Goal: Information Seeking & Learning: Check status

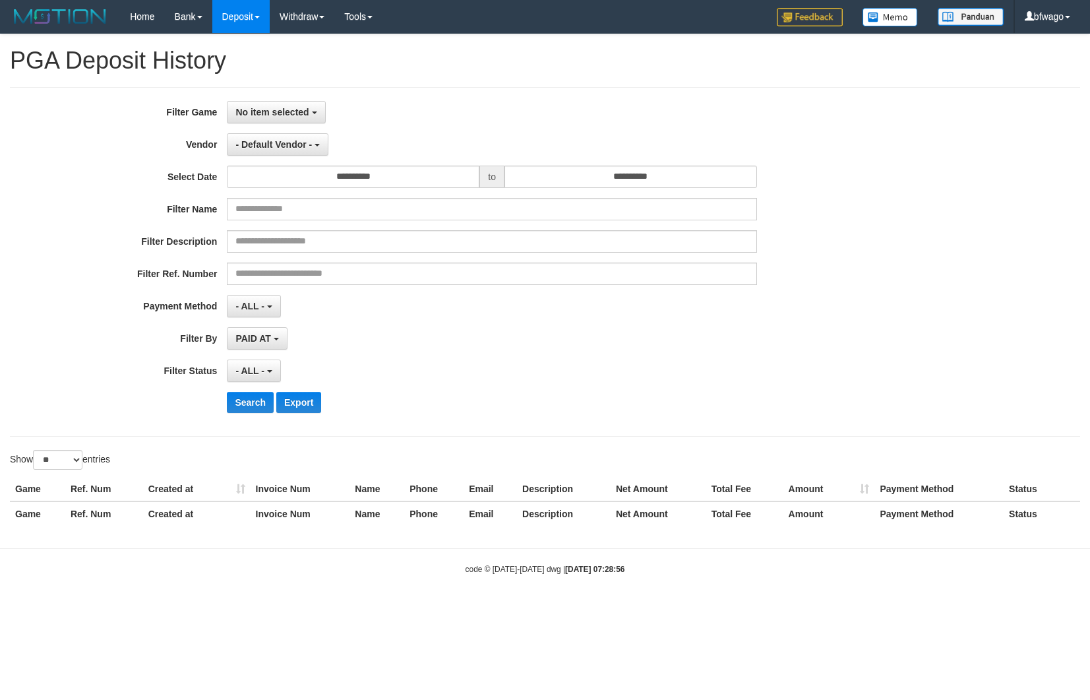
select select
select select "**"
click at [617, 61] on h1 "PGA Deposit History" at bounding box center [545, 60] width 1070 height 26
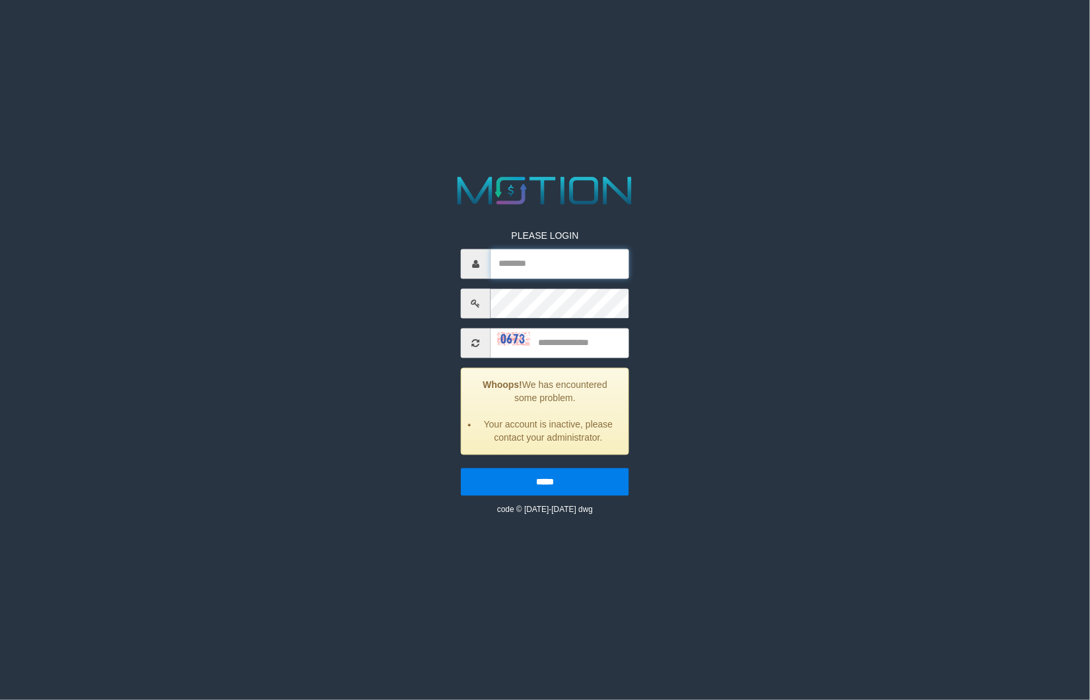
type input "******"
click at [807, 404] on div "PLEASE LOGIN ****** Whoops! We has encountered some problem. Your account is in…" at bounding box center [544, 344] width 565 height 344
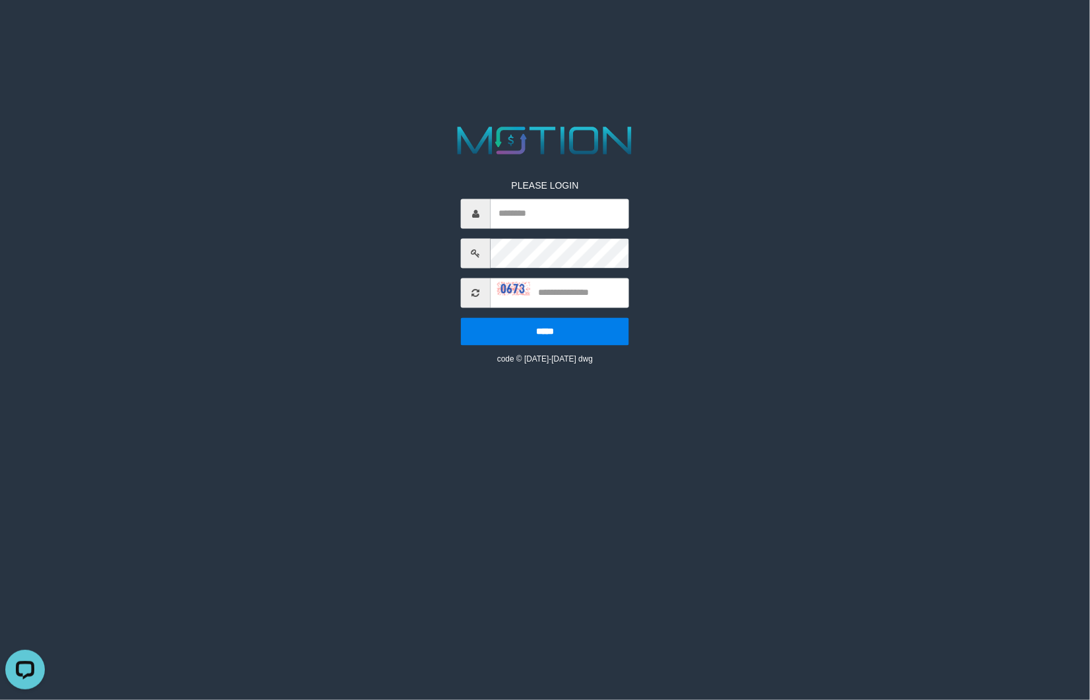
type input "******"
click at [600, 291] on input "text" at bounding box center [560, 293] width 138 height 30
type input "****"
click at [461, 318] on input "*****" at bounding box center [545, 332] width 168 height 28
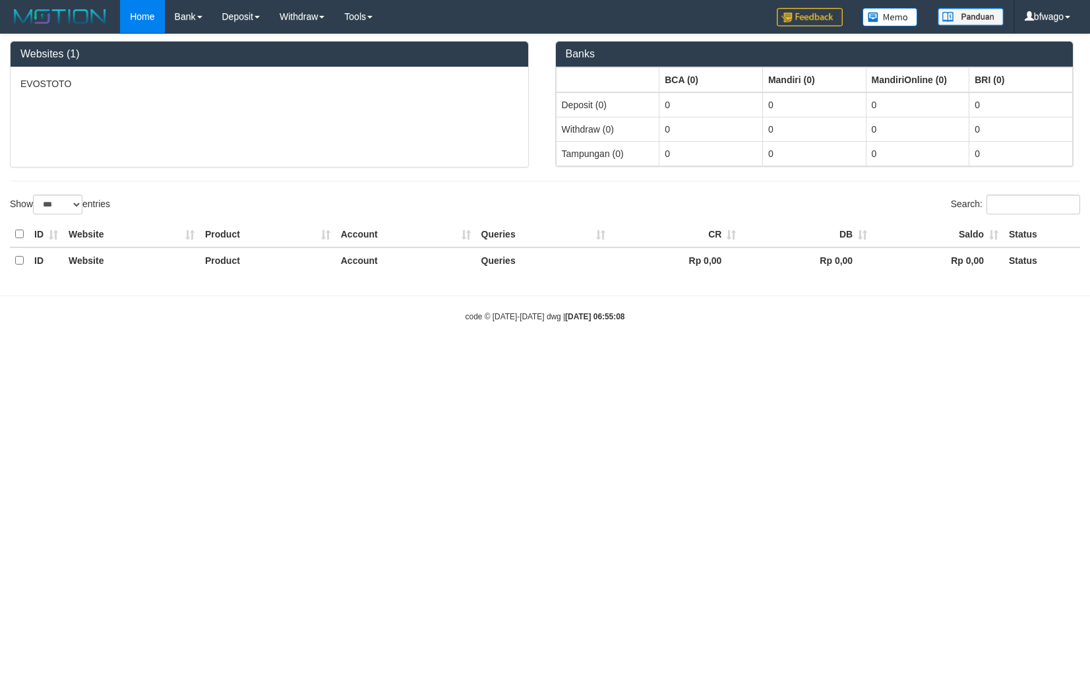
select select "***"
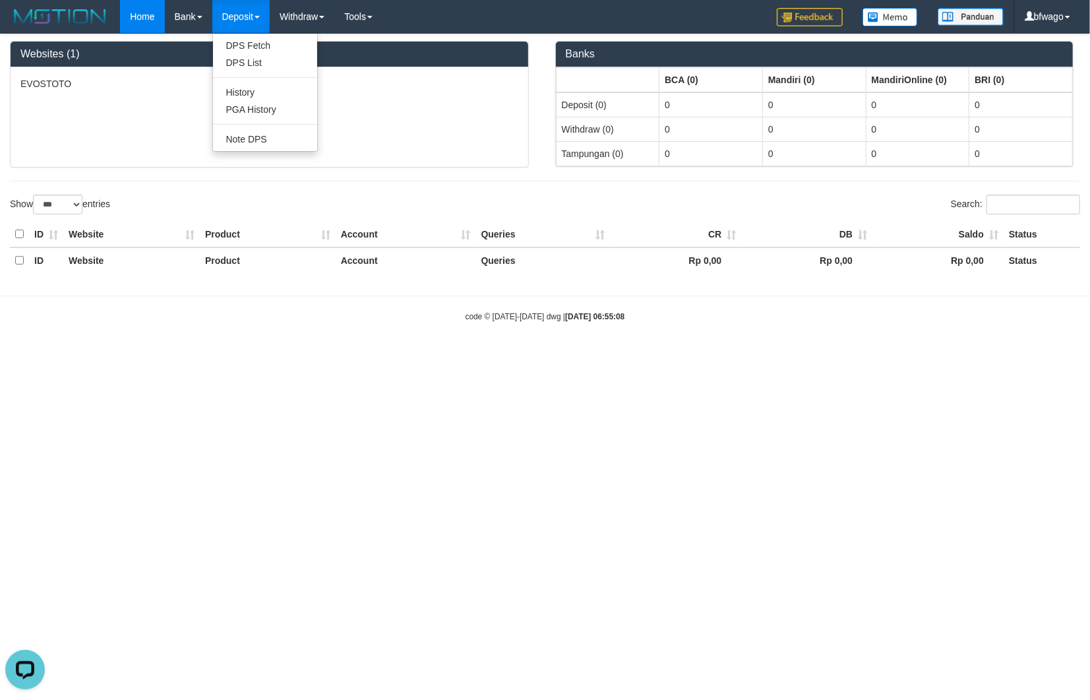
click at [239, 7] on link "Deposit" at bounding box center [240, 16] width 57 height 33
click at [245, 16] on link "Deposit" at bounding box center [240, 16] width 57 height 33
click at [256, 112] on link "PGA History" at bounding box center [265, 109] width 104 height 17
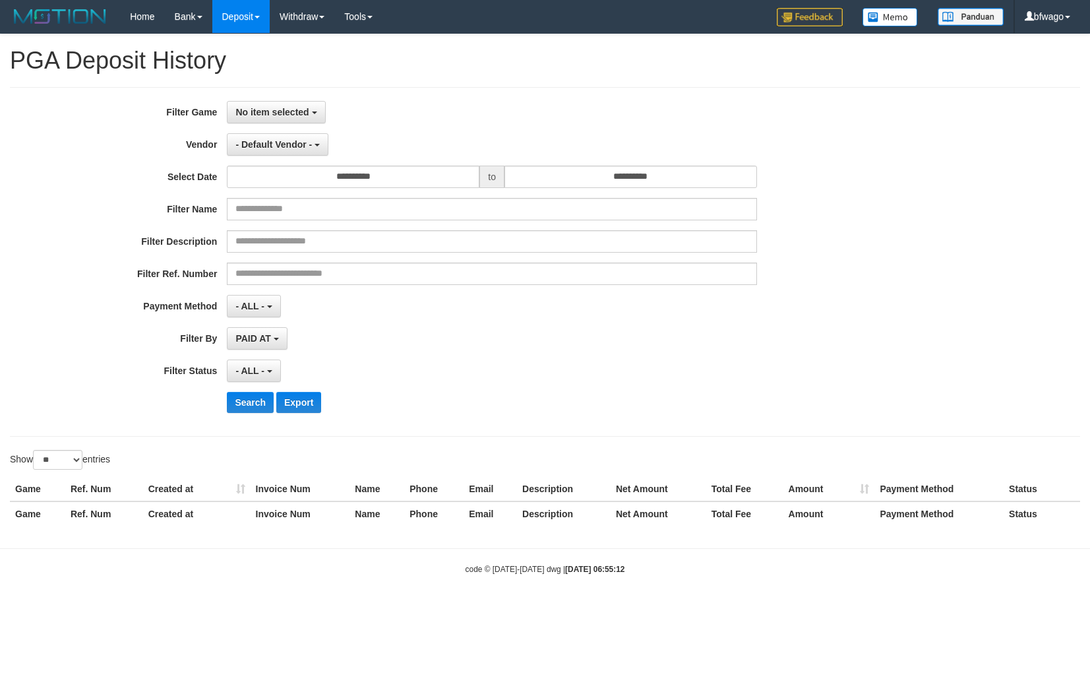
select select
select select "**"
click at [299, 112] on span "No item selected" at bounding box center [271, 112] width 73 height 11
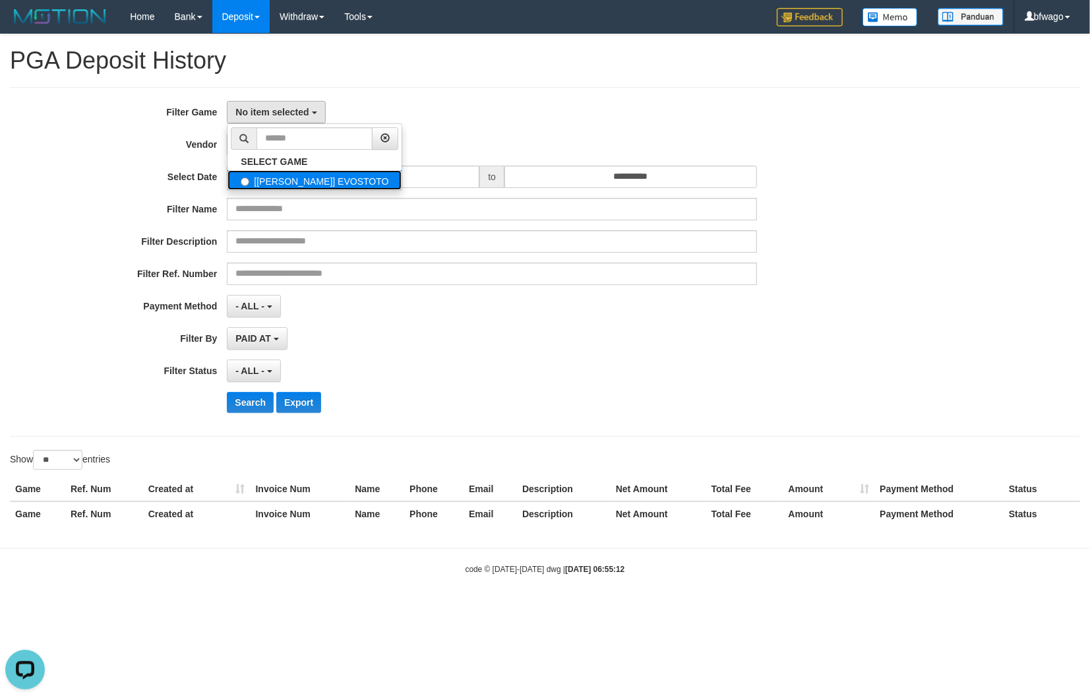
click at [310, 186] on label "[[PERSON_NAME]] EVOSTOTO" at bounding box center [314, 180] width 174 height 20
select select "****"
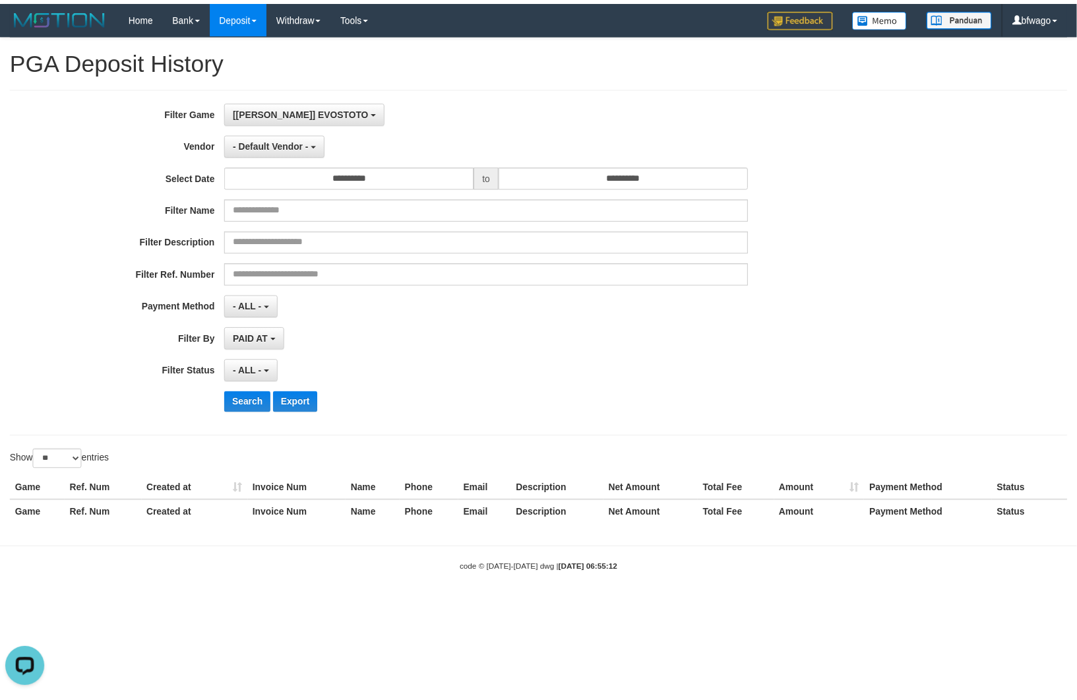
scroll to position [11, 0]
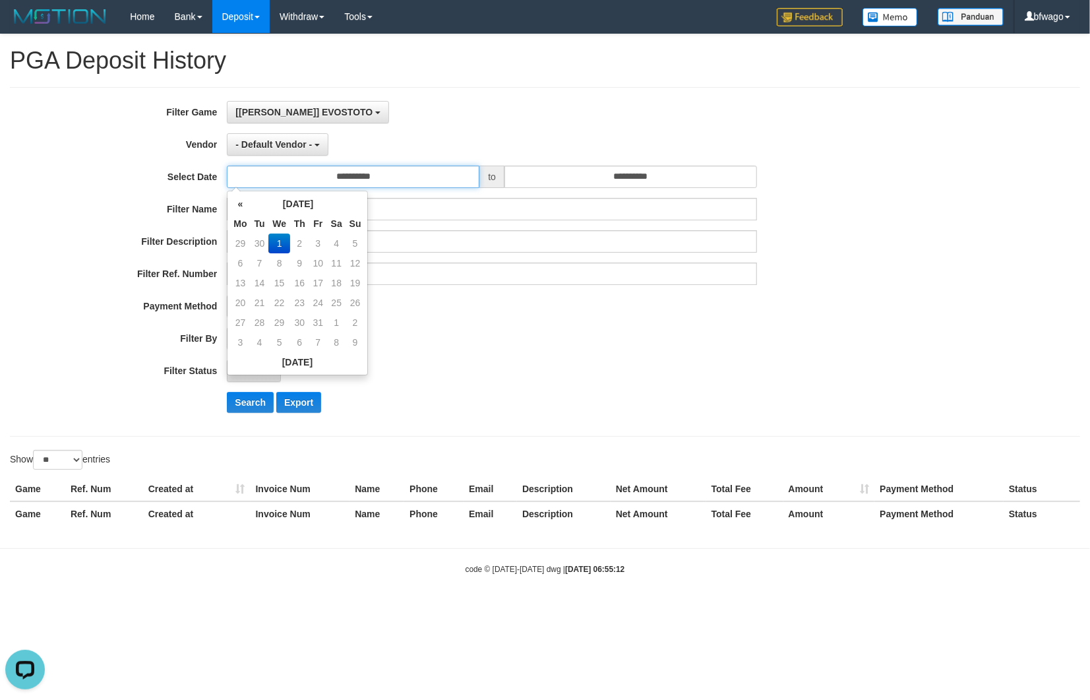
click at [363, 175] on input "**********" at bounding box center [353, 176] width 253 height 22
click at [262, 241] on td "30" at bounding box center [260, 243] width 18 height 20
type input "**********"
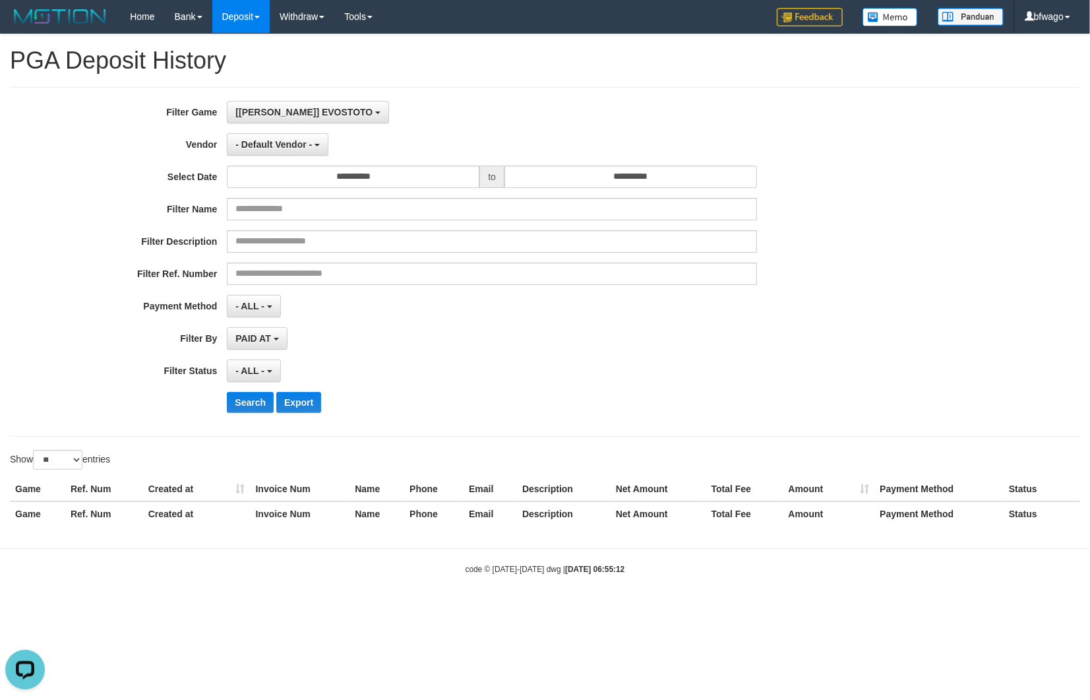
click at [655, 190] on div "**********" at bounding box center [454, 262] width 909 height 322
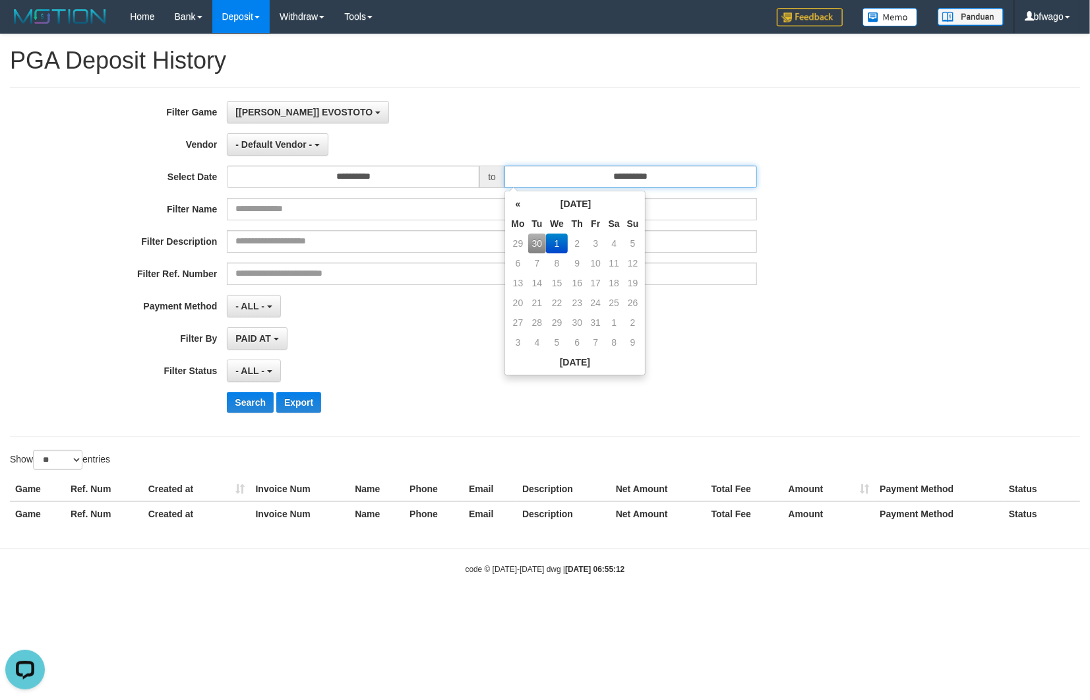
click at [669, 181] on input "**********" at bounding box center [630, 176] width 253 height 22
click at [539, 244] on td "30" at bounding box center [537, 243] width 18 height 20
type input "**********"
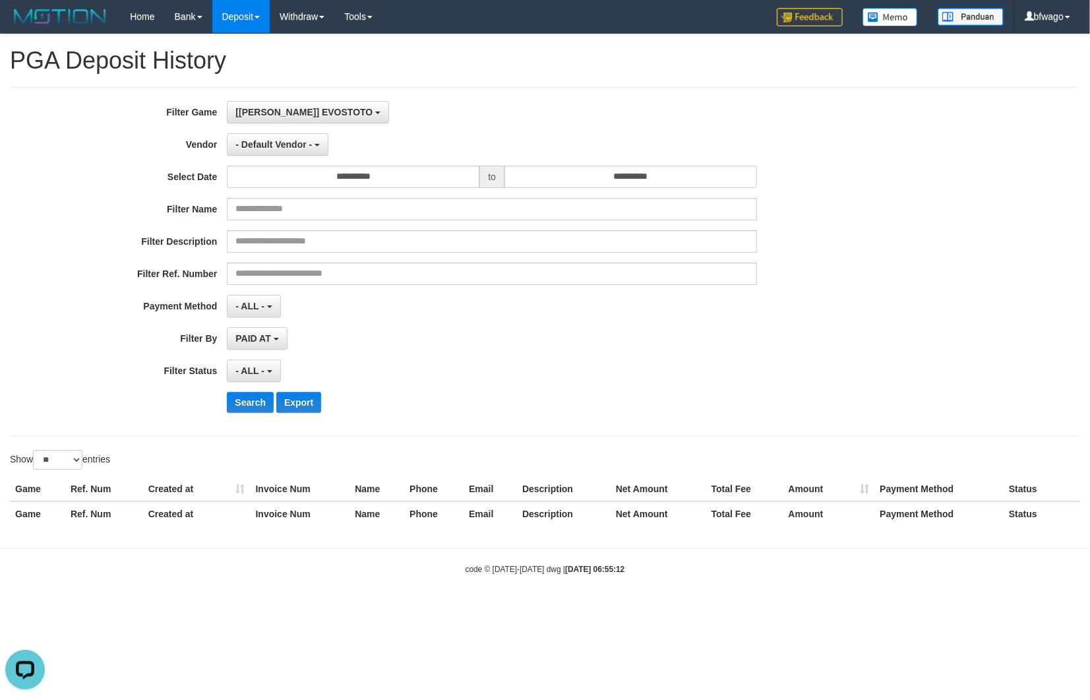
click at [409, 330] on div "PAID AT PAID AT CREATED AT" at bounding box center [492, 338] width 530 height 22
click at [278, 339] on b "button" at bounding box center [276, 339] width 5 height 3
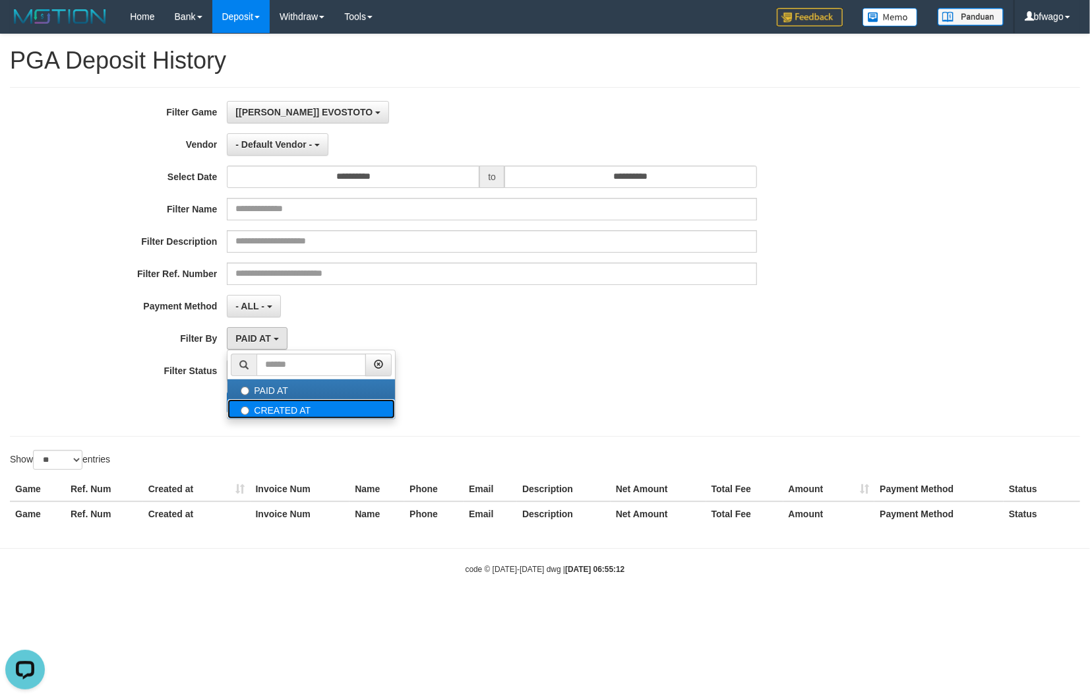
click at [277, 411] on label "CREATED AT" at bounding box center [310, 409] width 167 height 20
select select "*"
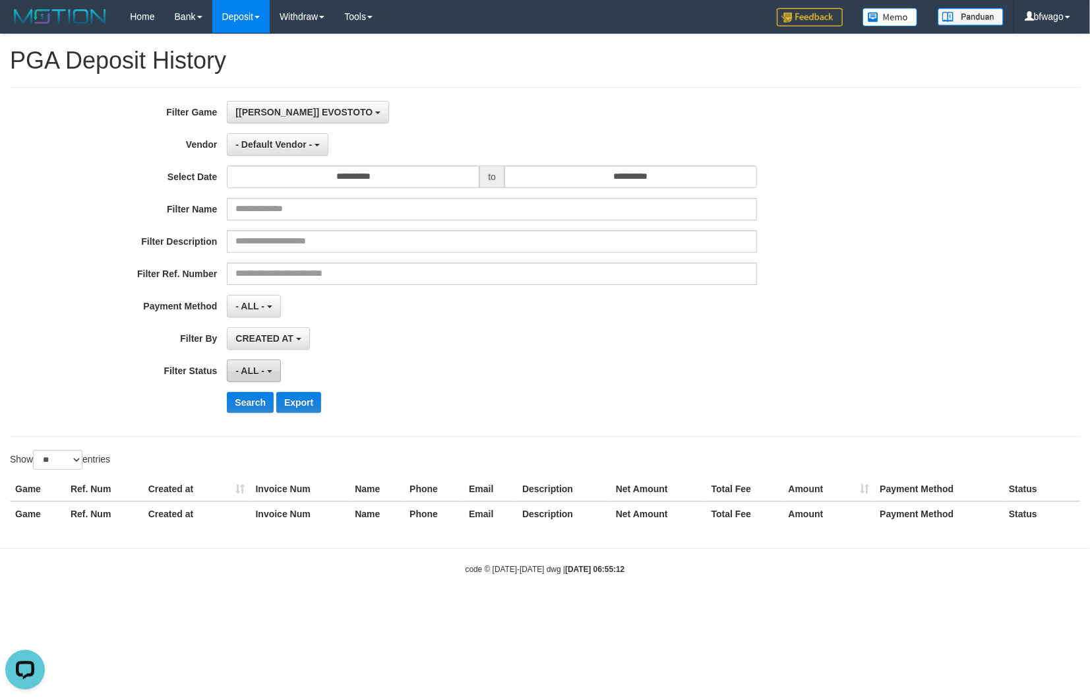
click at [249, 373] on span "- ALL -" at bounding box center [249, 370] width 29 height 11
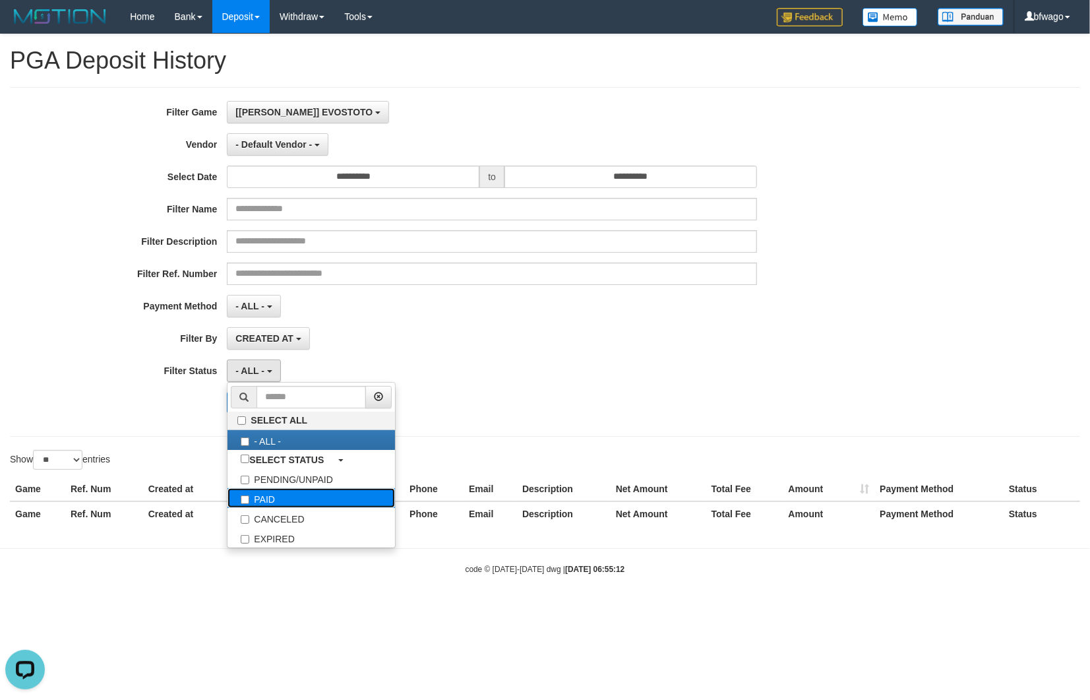
click at [262, 504] on label "PAID" at bounding box center [310, 498] width 167 height 20
select select "*"
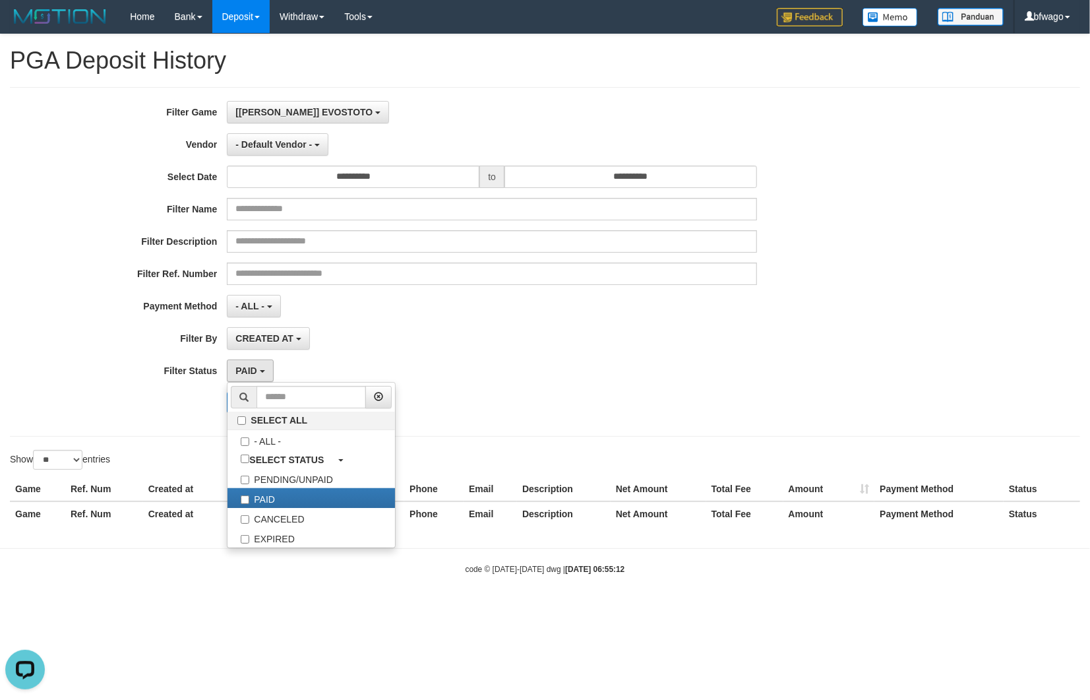
click at [692, 367] on div "PAID SELECT ALL - ALL - SELECT STATUS PENDING/UNPAID PAID CANCELED EXPIRED" at bounding box center [492, 370] width 530 height 22
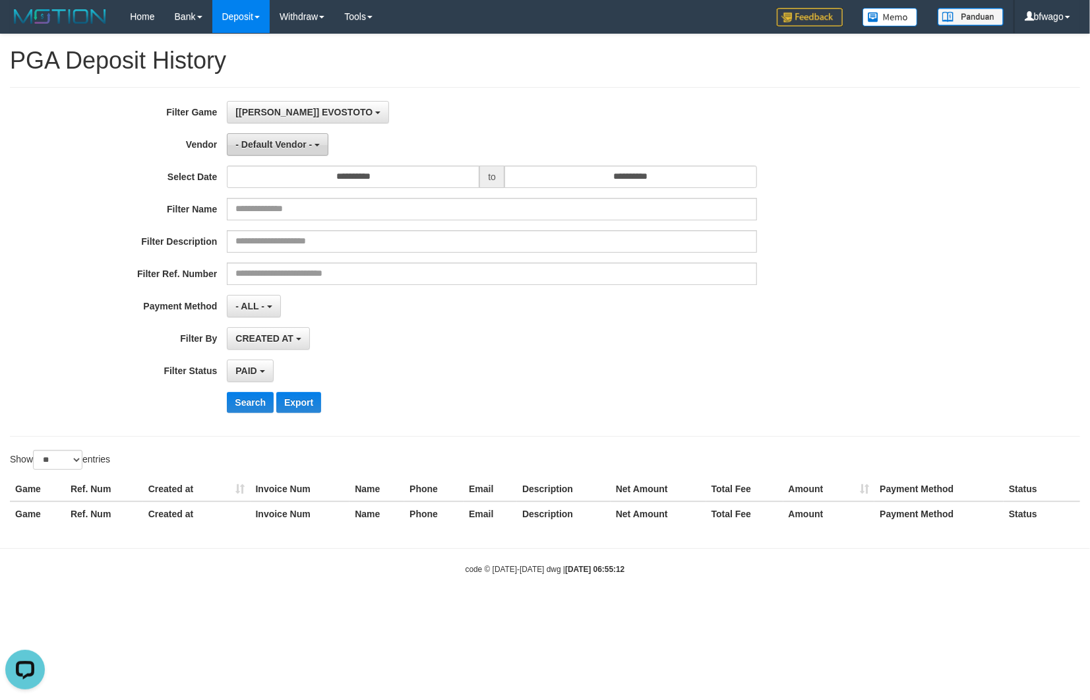
click at [272, 139] on span "- Default Vendor -" at bounding box center [273, 144] width 76 height 11
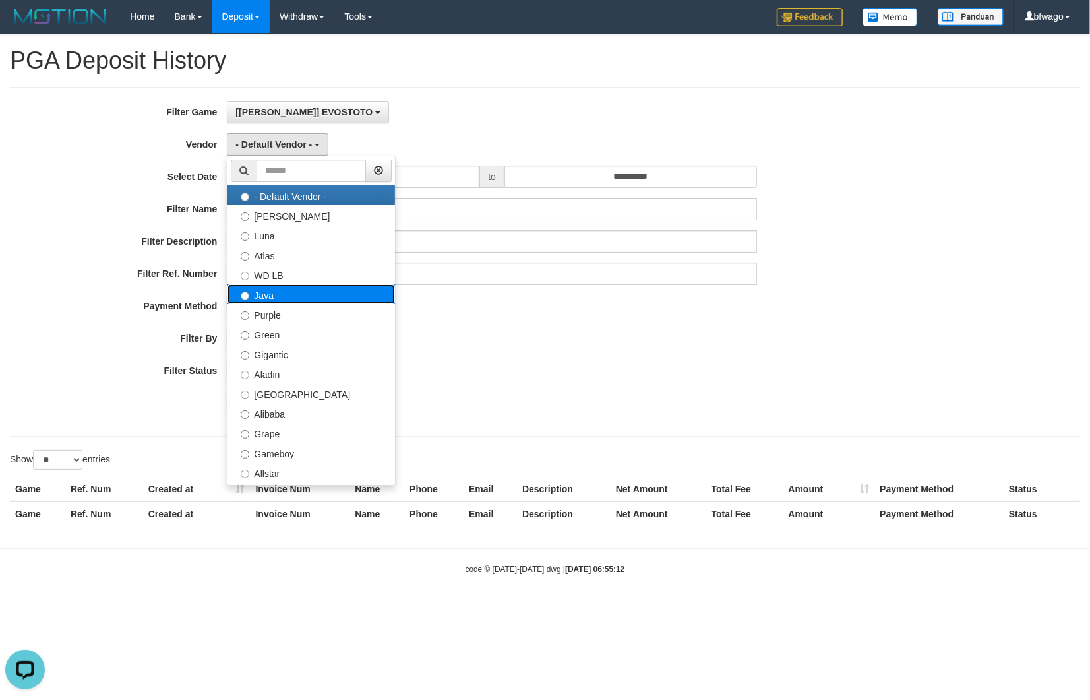
click at [288, 293] on label "Java" at bounding box center [310, 294] width 167 height 20
select select "**********"
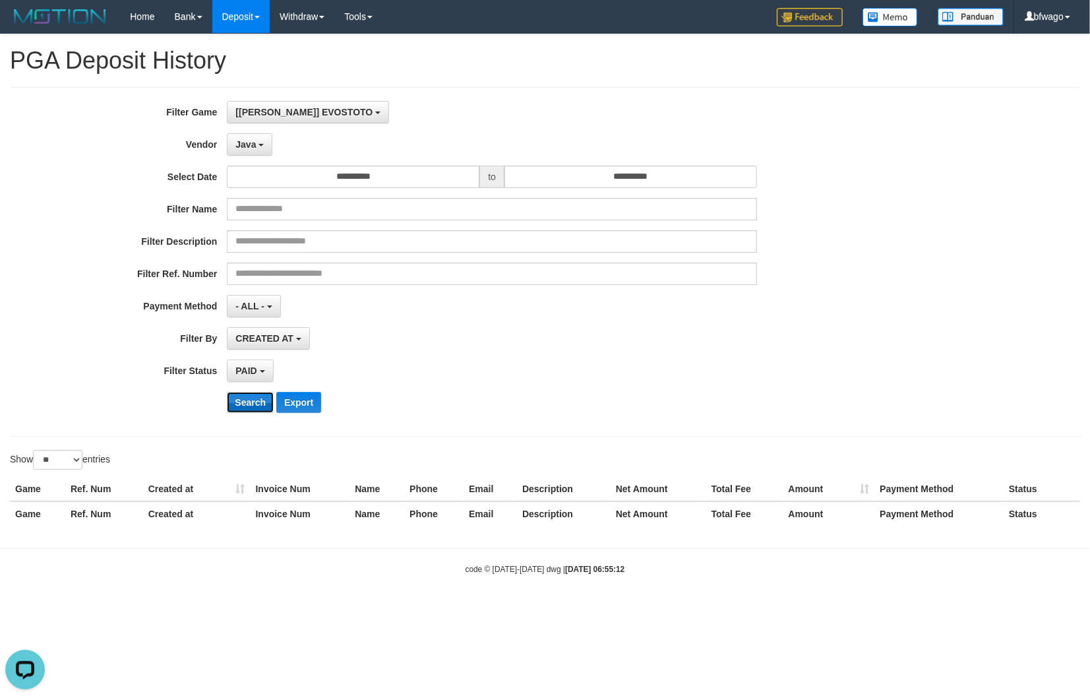
click at [264, 407] on button "Search" at bounding box center [250, 402] width 47 height 21
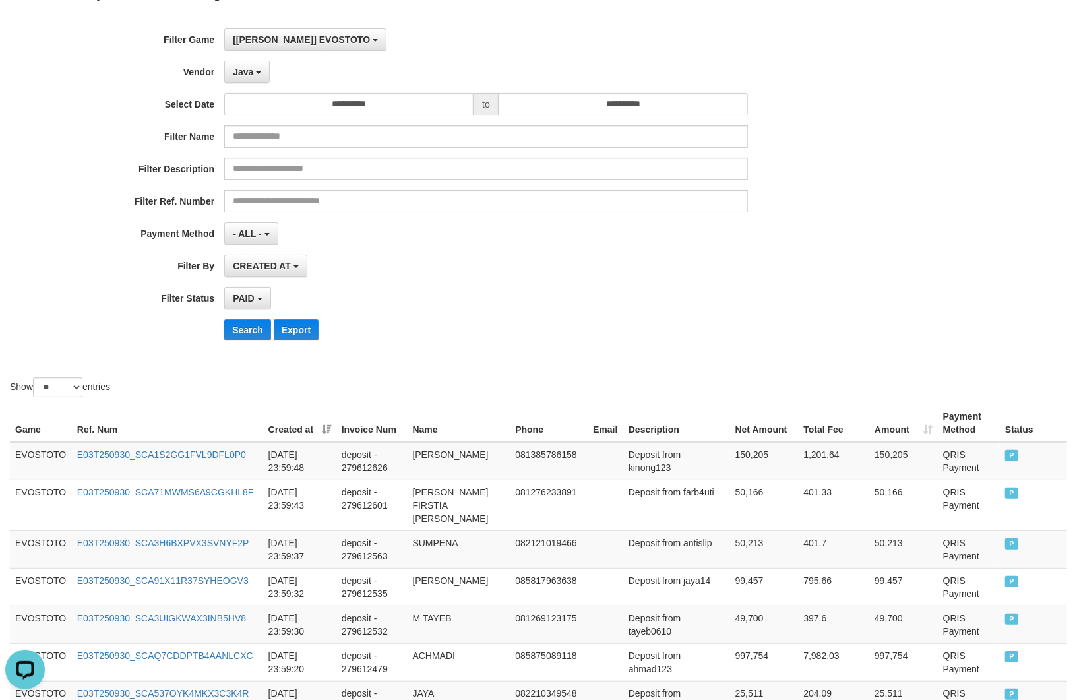
scroll to position [0, 0]
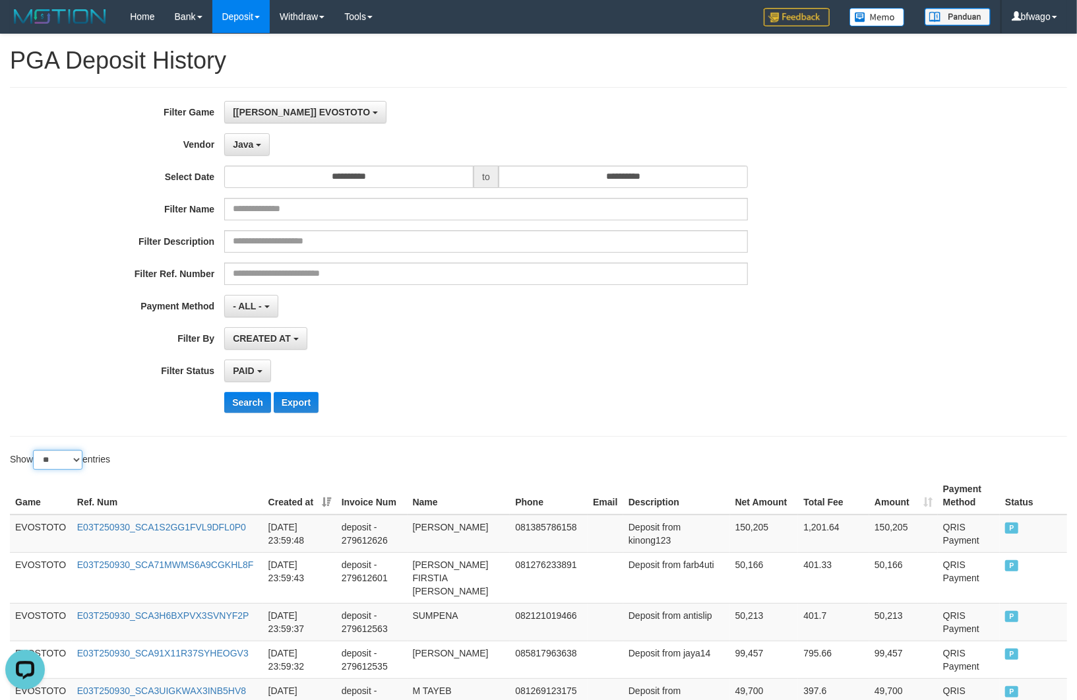
click at [55, 460] on select "** ** ** ***" at bounding box center [57, 460] width 49 height 20
select select "**"
click at [35, 452] on select "** ** ** ***" at bounding box center [57, 460] width 49 height 20
drag, startPoint x: 684, startPoint y: 361, endPoint x: 700, endPoint y: 352, distance: 17.8
click at [684, 360] on div "**********" at bounding box center [448, 262] width 897 height 322
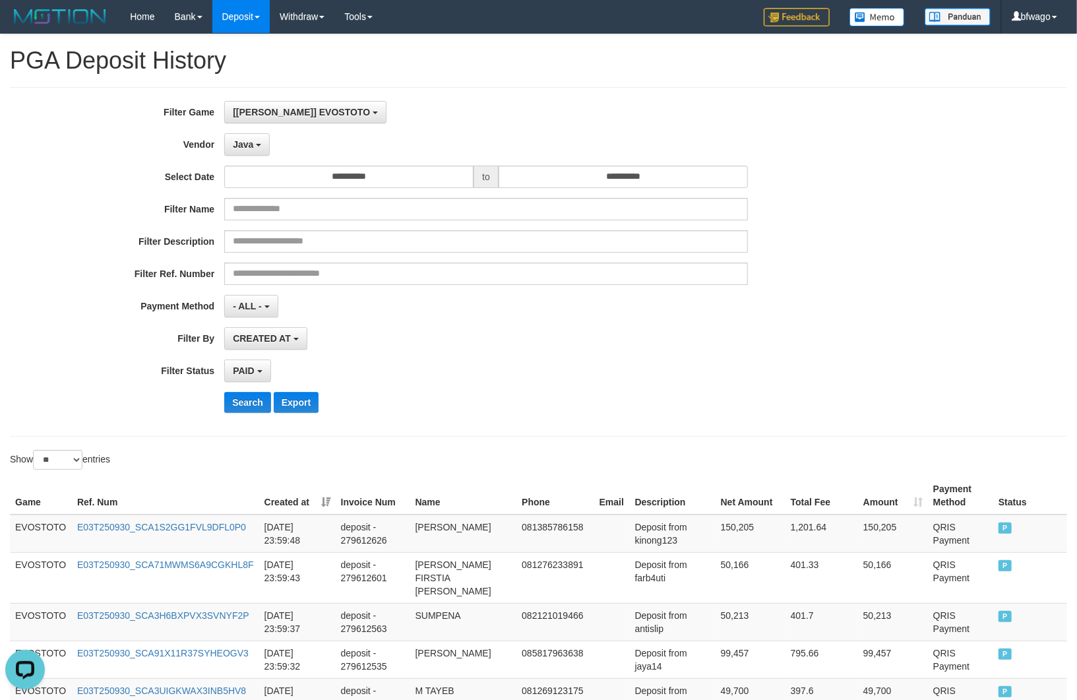
scroll to position [338, 0]
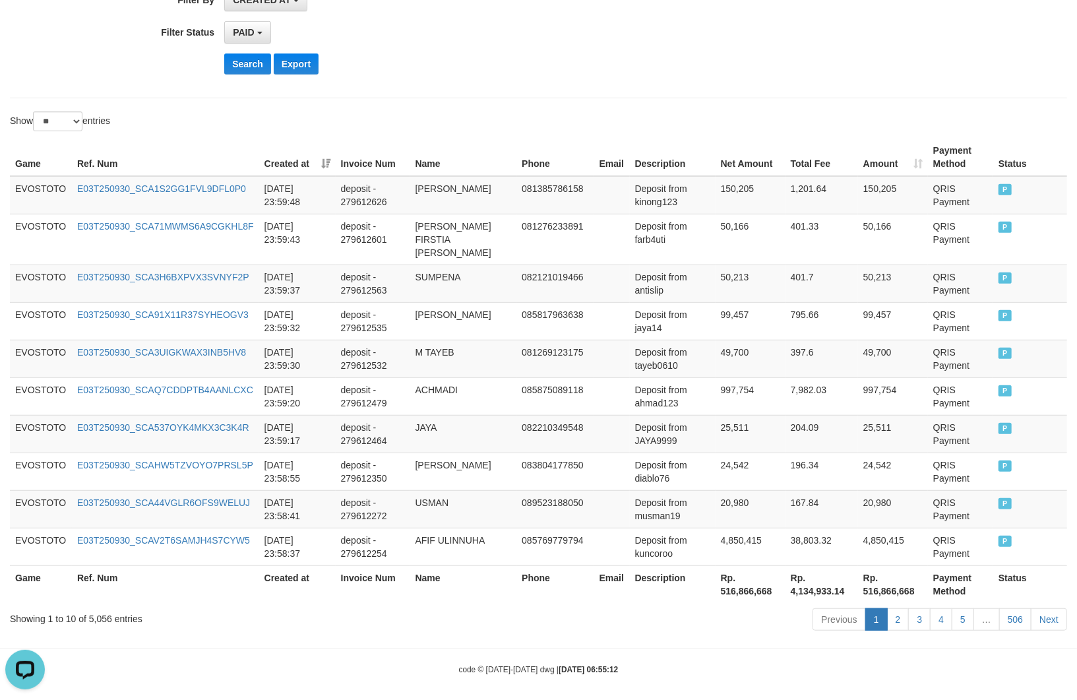
click at [98, 610] on div "Showing 1 to 10 of 5,056 entries" at bounding box center [224, 616] width 429 height 18
copy div "5,056"
click at [740, 582] on th "Rp. 516,866,668" at bounding box center [750, 584] width 70 height 38
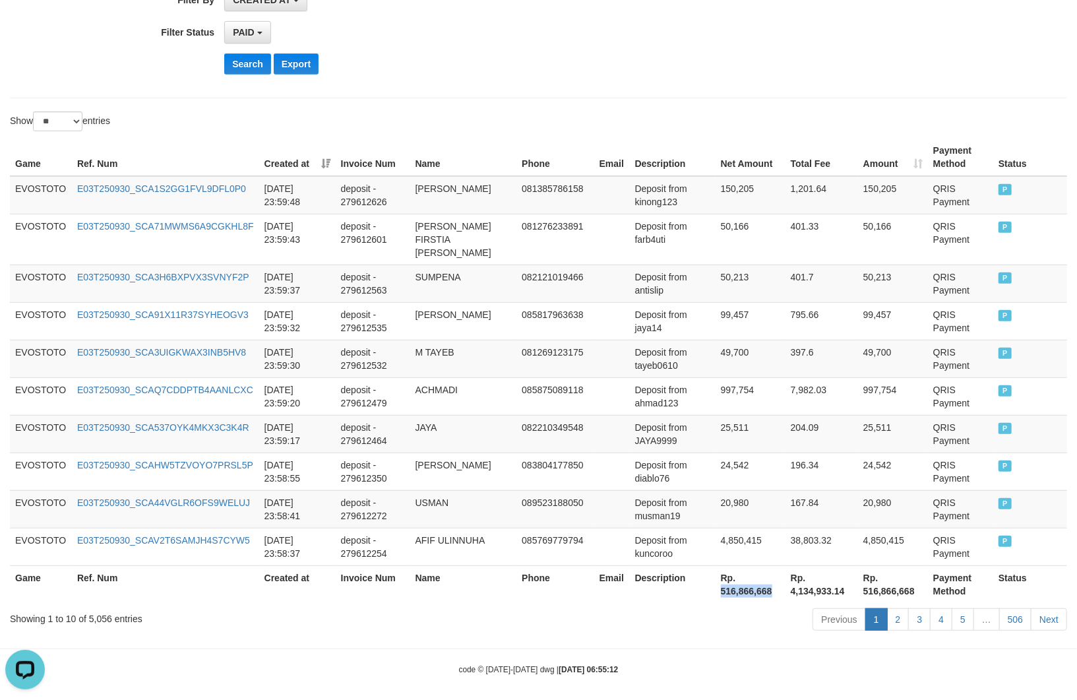
copy th "516,866,668"
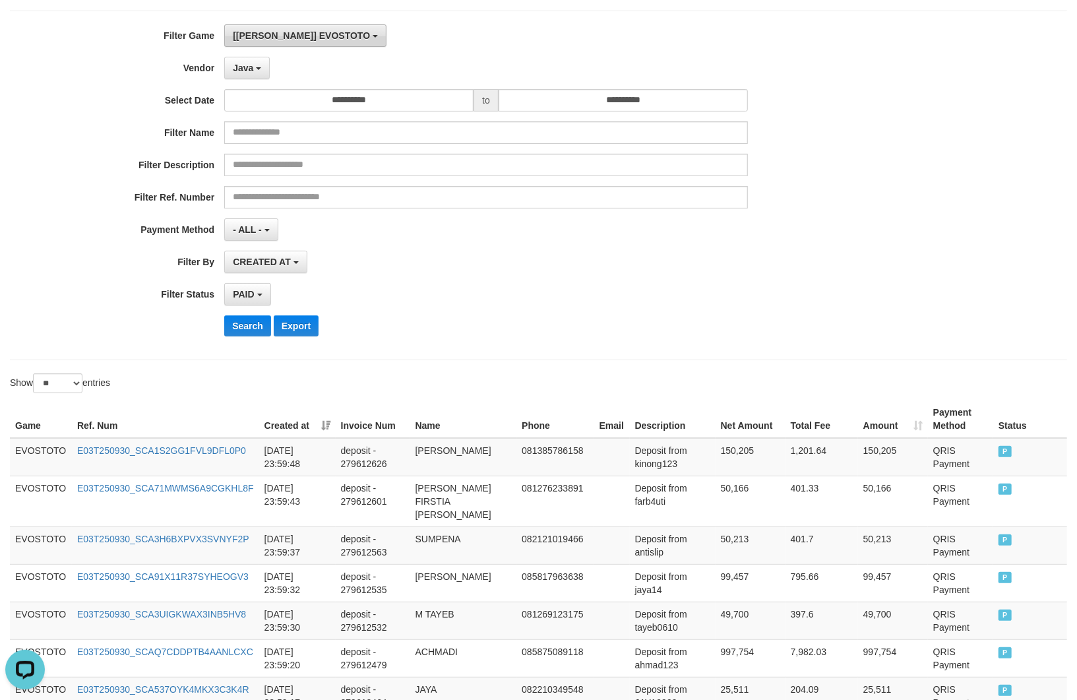
scroll to position [0, 0]
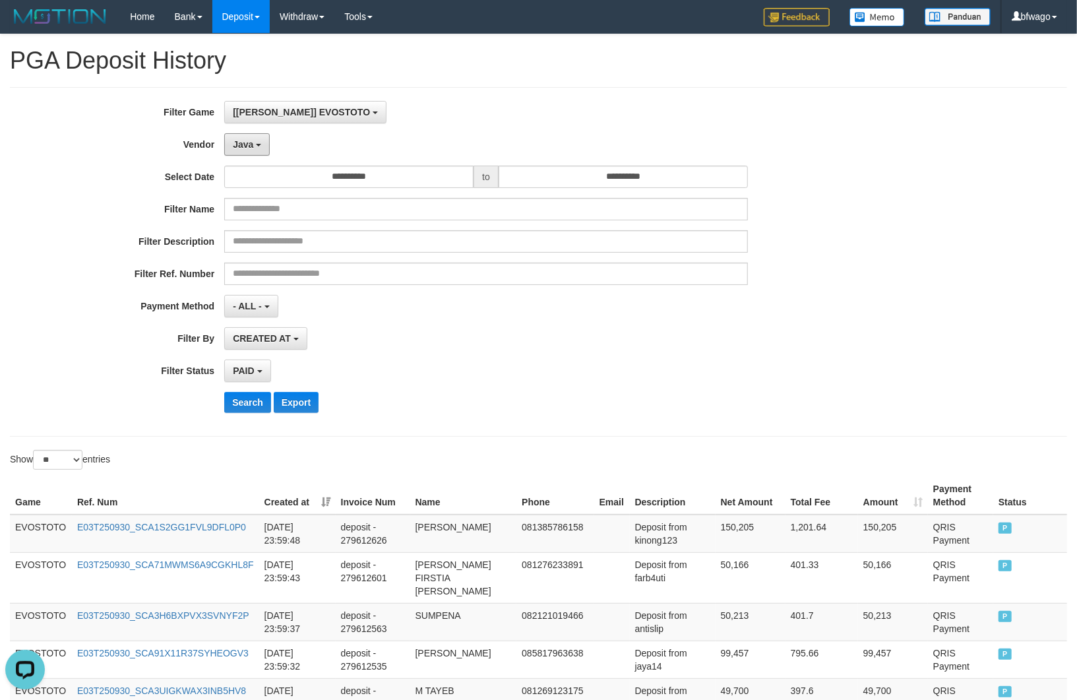
drag, startPoint x: 251, startPoint y: 146, endPoint x: 293, endPoint y: 146, distance: 42.2
click at [251, 146] on span "Java" at bounding box center [243, 144] width 20 height 11
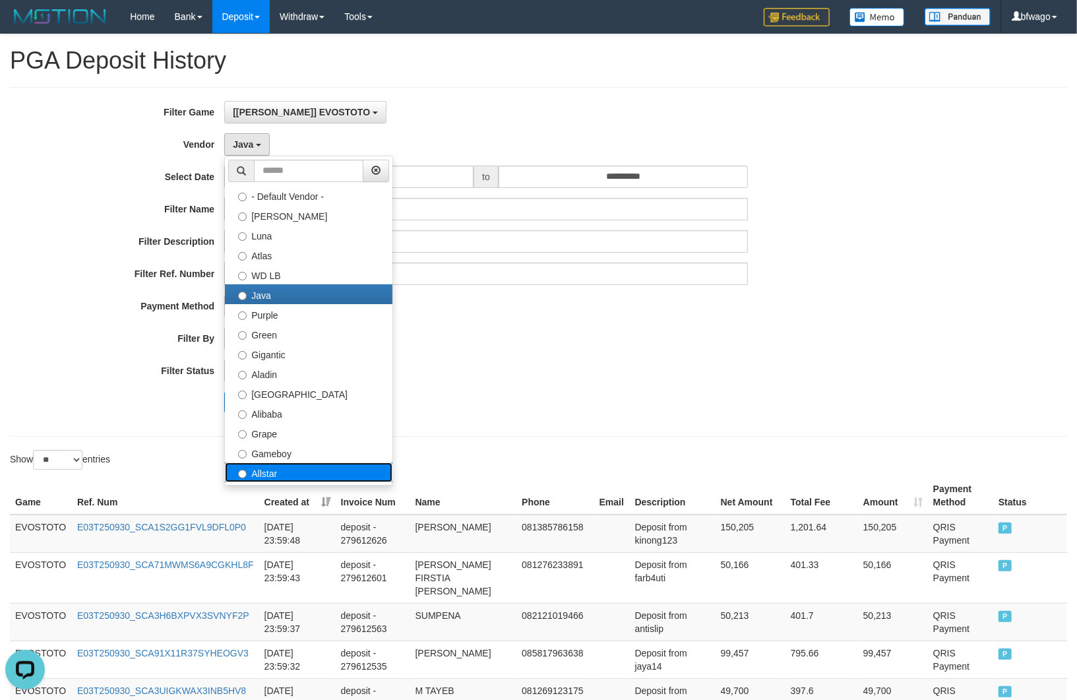
click at [298, 473] on label "Allstar" at bounding box center [308, 472] width 167 height 20
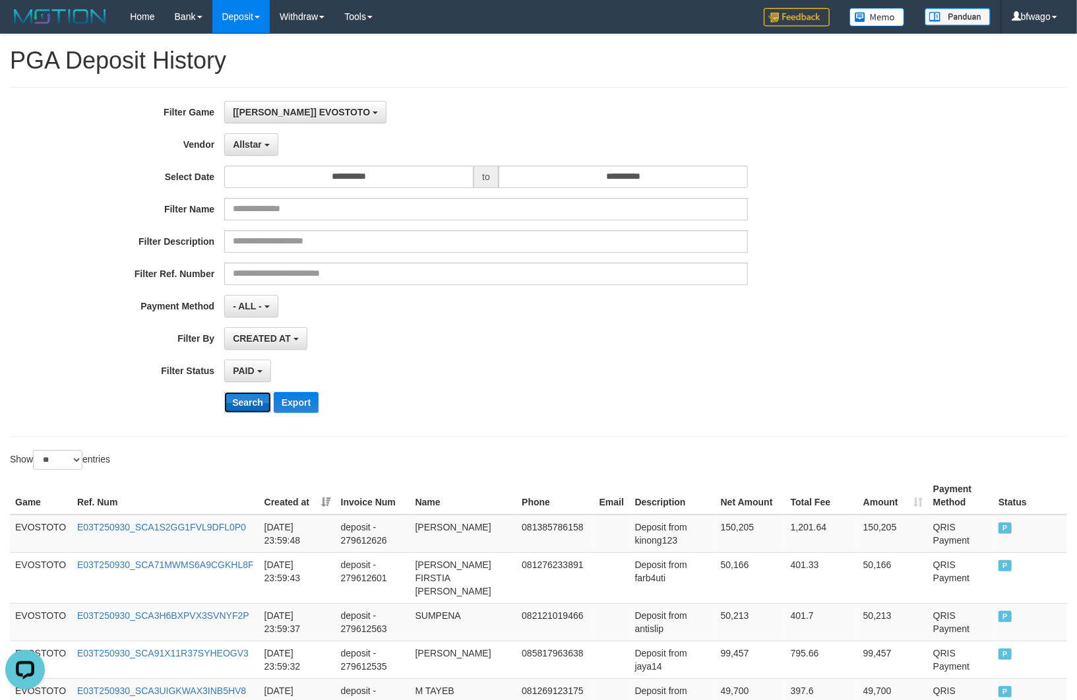
click at [240, 404] on button "Search" at bounding box center [247, 402] width 47 height 21
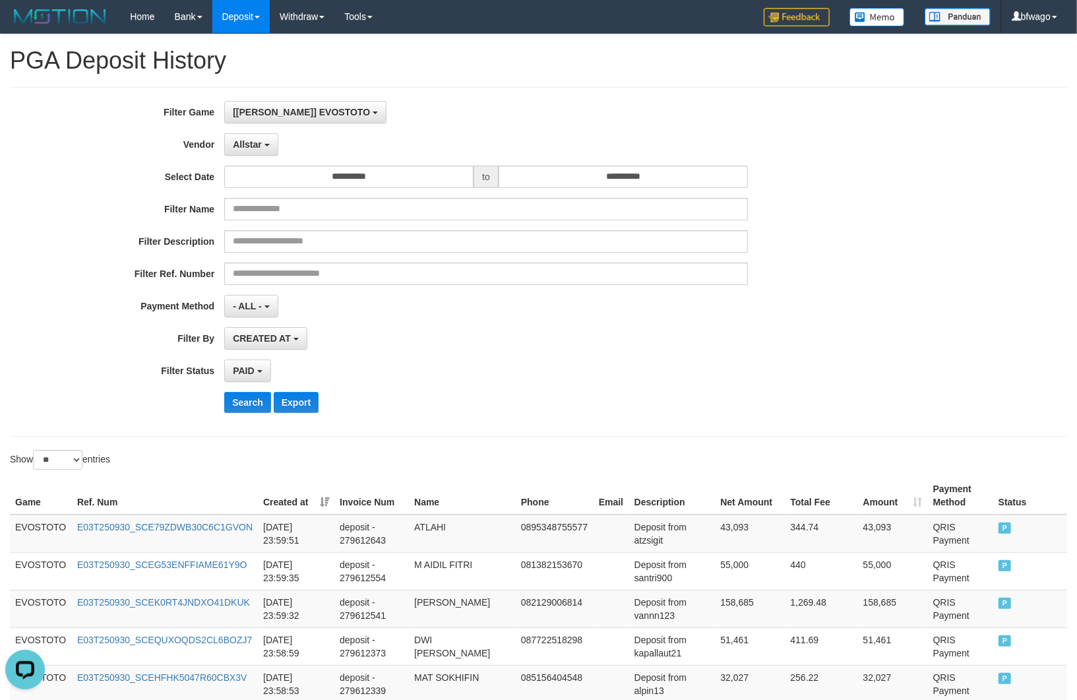
click at [397, 371] on div "PAID SELECT ALL - ALL - SELECT STATUS PENDING/UNPAID PAID CANCELED EXPIRED" at bounding box center [485, 370] width 523 height 22
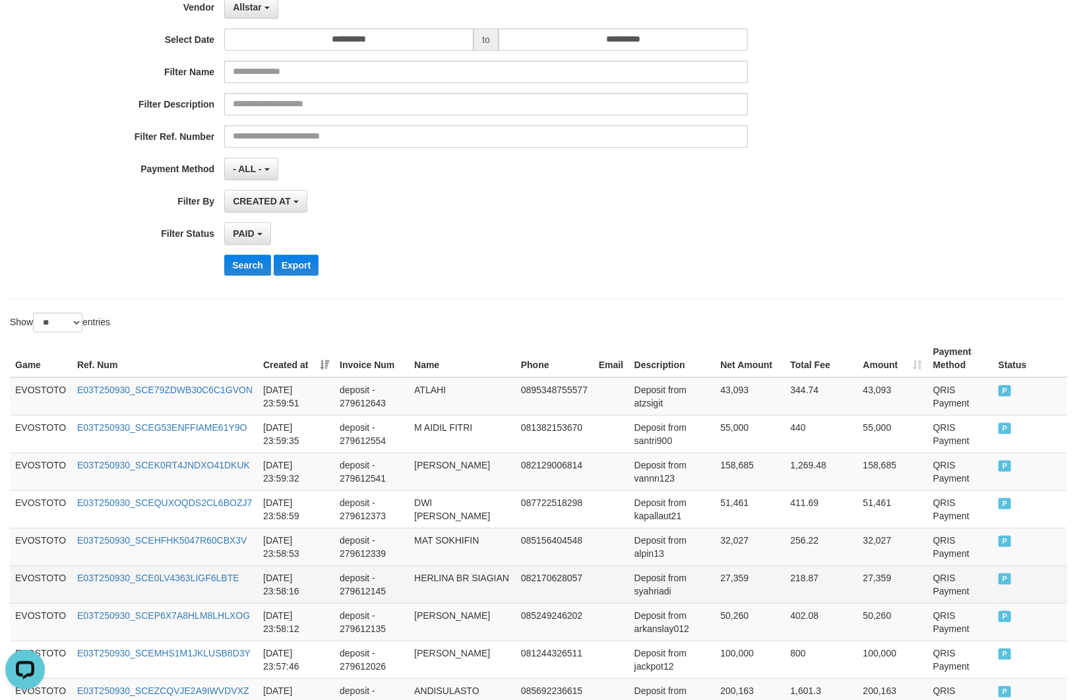
scroll to position [338, 0]
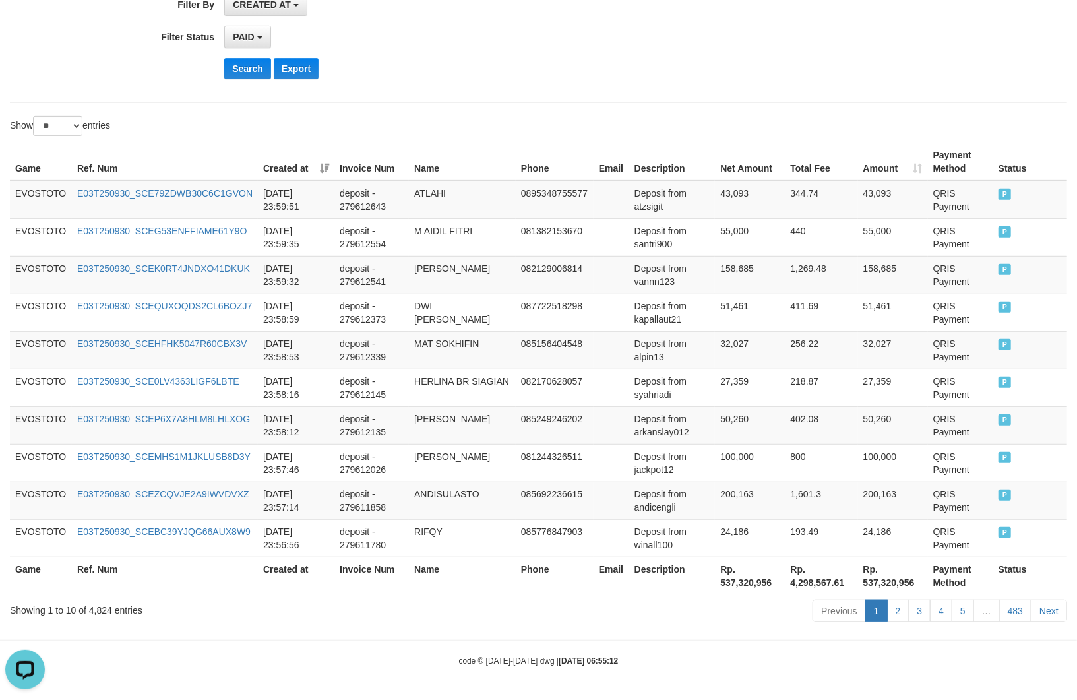
click at [100, 611] on div "Showing 1 to 10 of 4,824 entries" at bounding box center [224, 607] width 429 height 18
copy div "4,824"
click at [733, 581] on th "Rp. 537,320,956" at bounding box center [750, 575] width 70 height 38
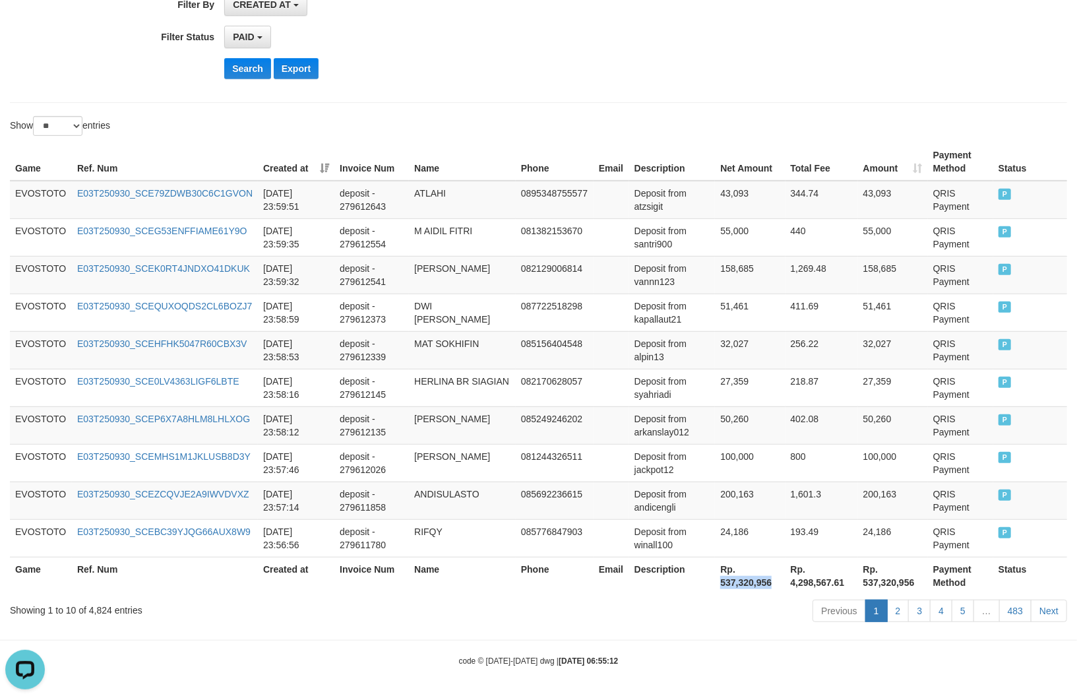
copy th "537,320,956"
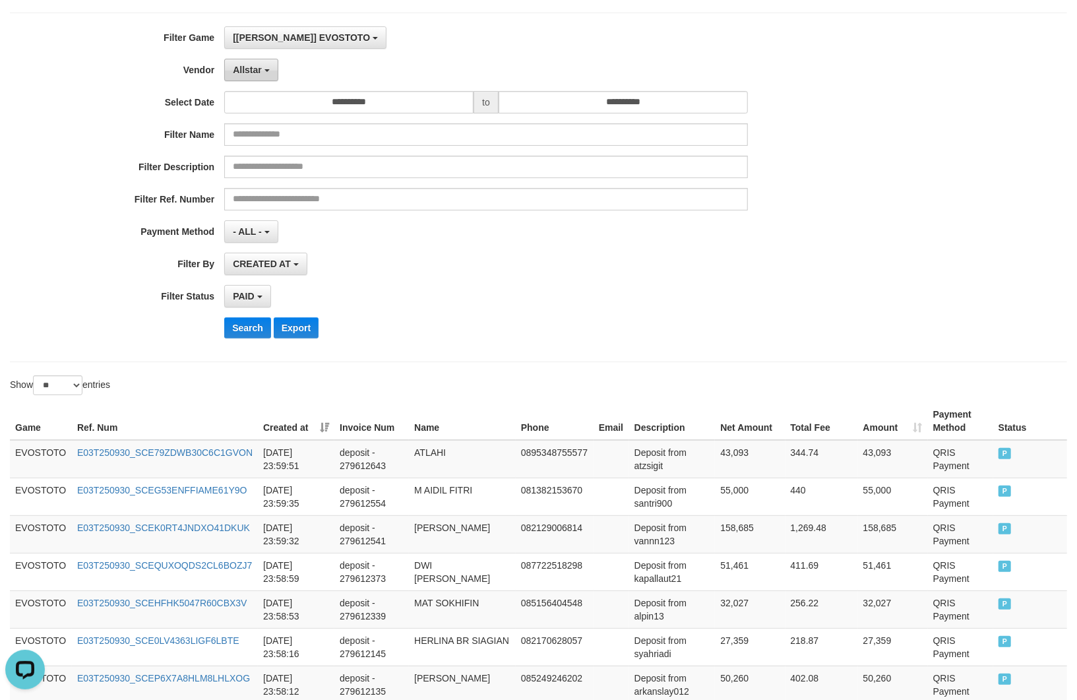
click at [243, 69] on span "Allstar" at bounding box center [247, 70] width 29 height 11
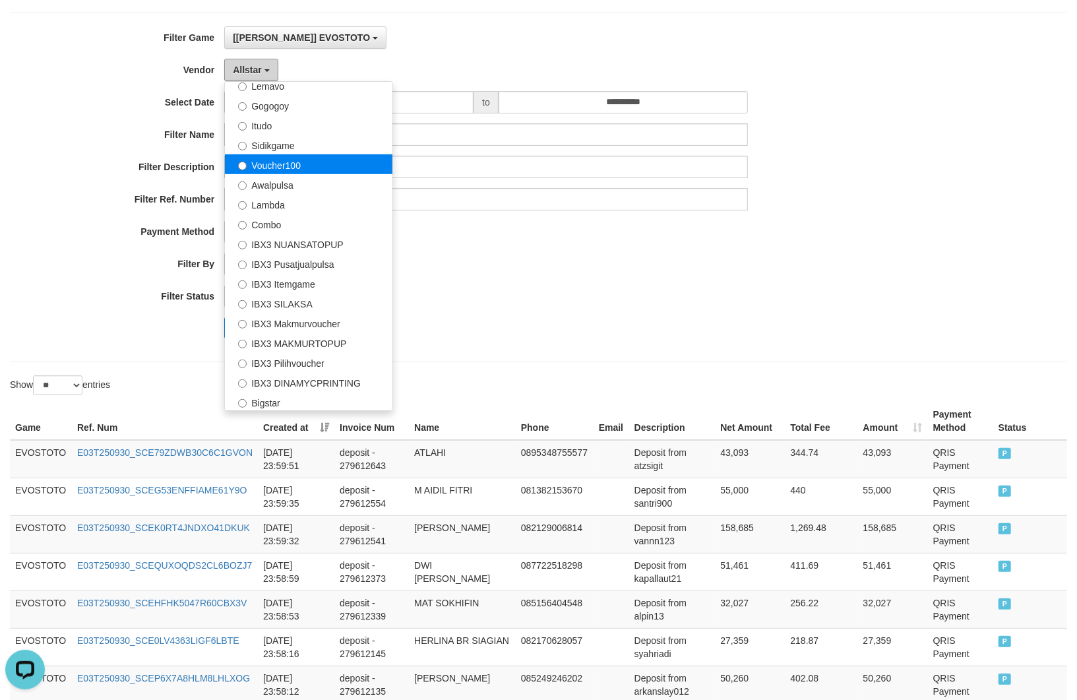
scroll to position [405, 0]
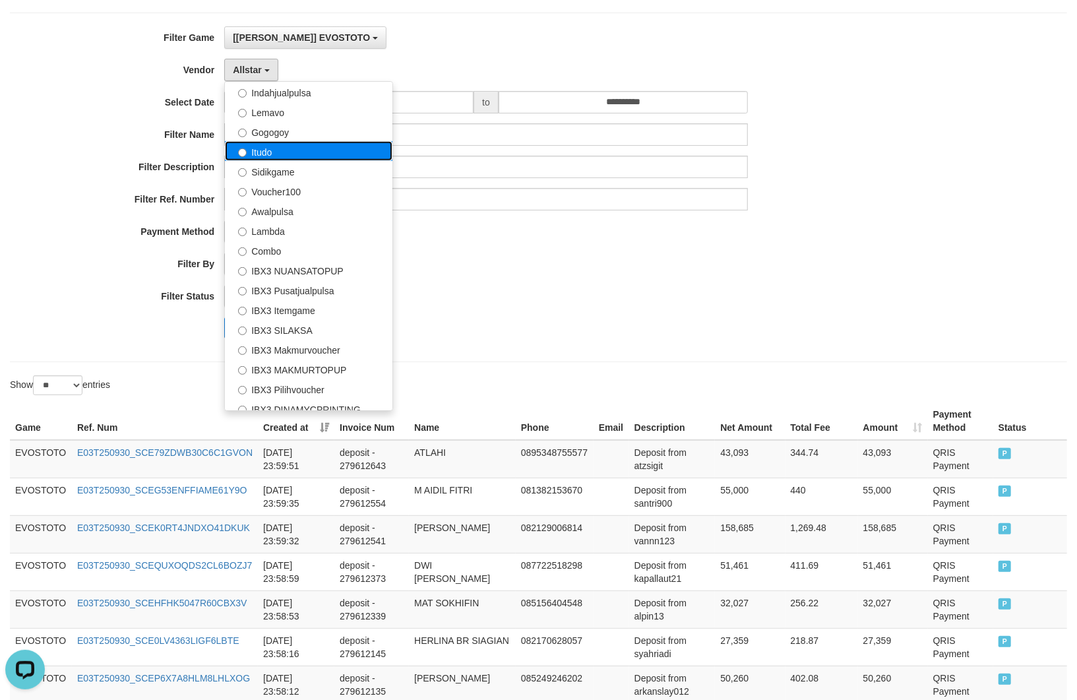
click at [285, 160] on label "Itudo" at bounding box center [308, 151] width 167 height 20
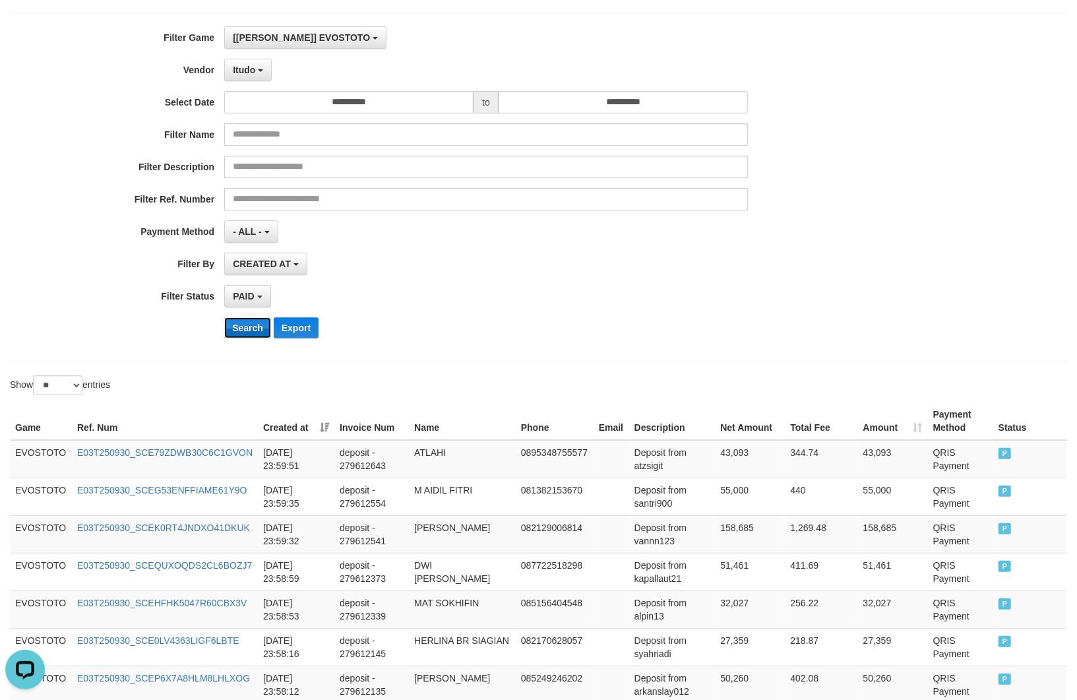
click at [246, 326] on button "Search" at bounding box center [247, 327] width 47 height 21
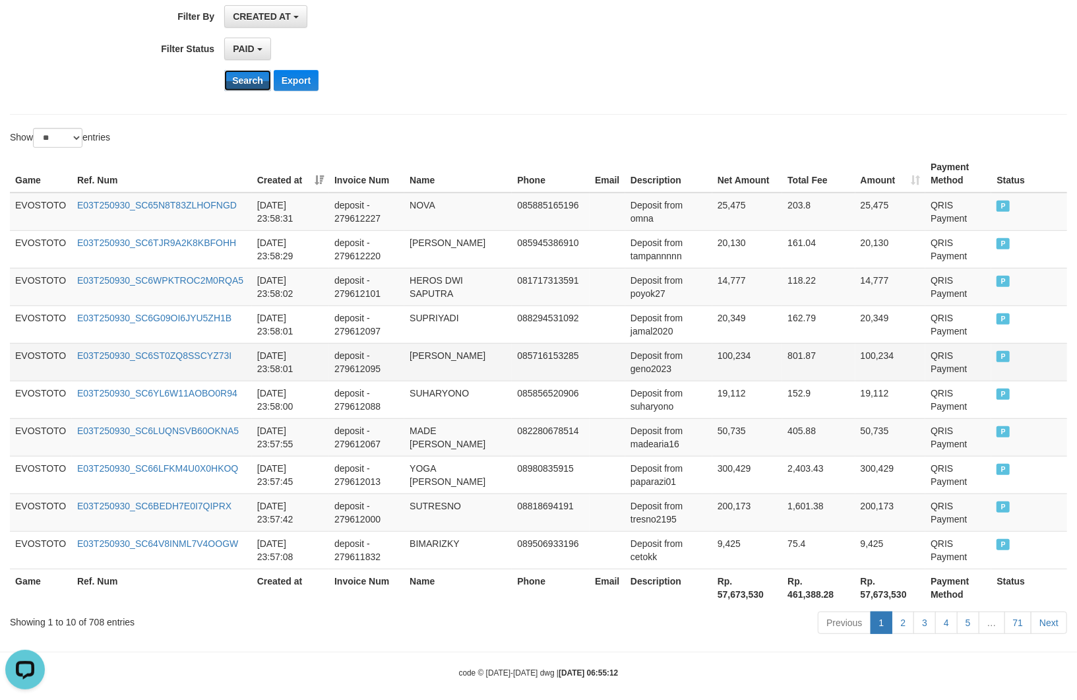
scroll to position [338, 0]
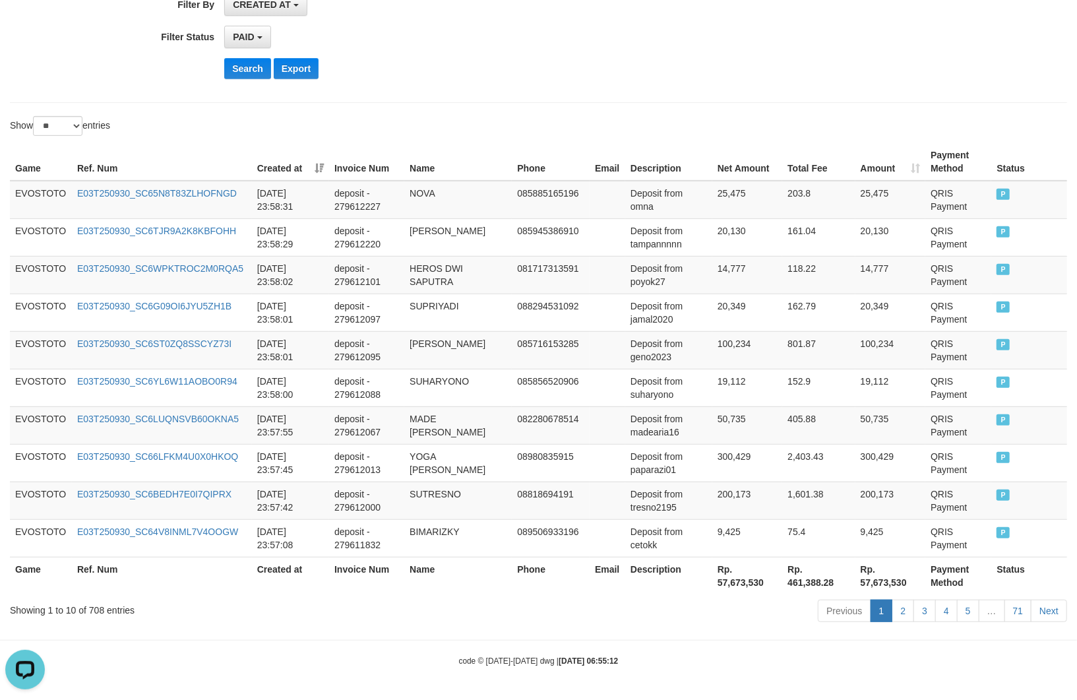
click at [93, 610] on div "Showing 1 to 10 of 708 entries" at bounding box center [224, 607] width 429 height 18
copy div "708"
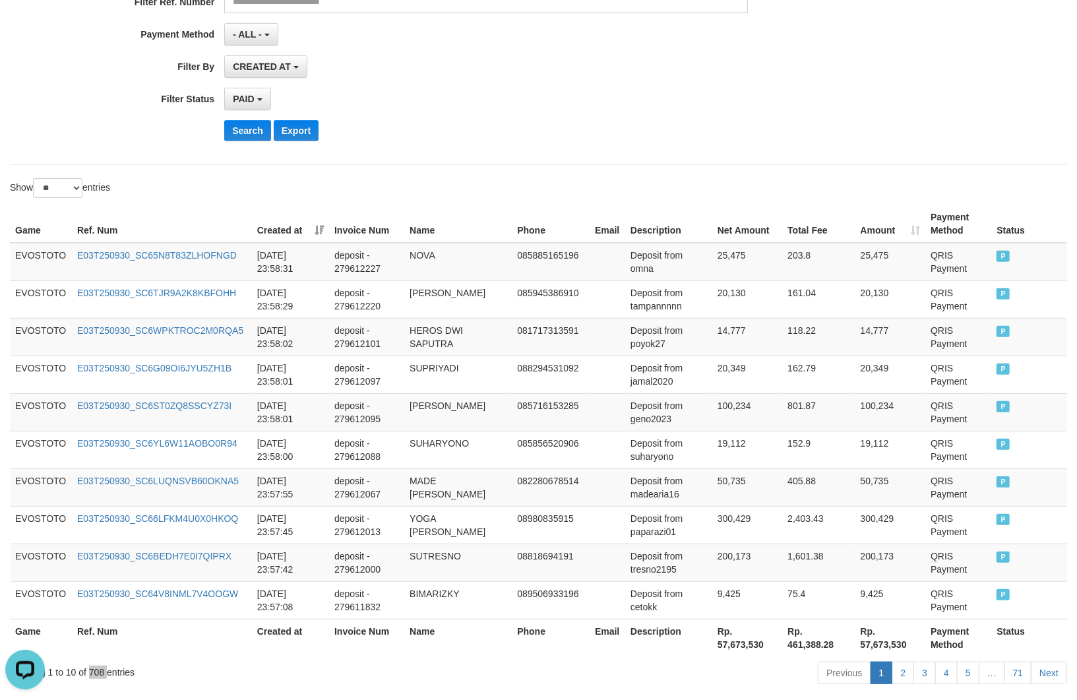
scroll to position [0, 0]
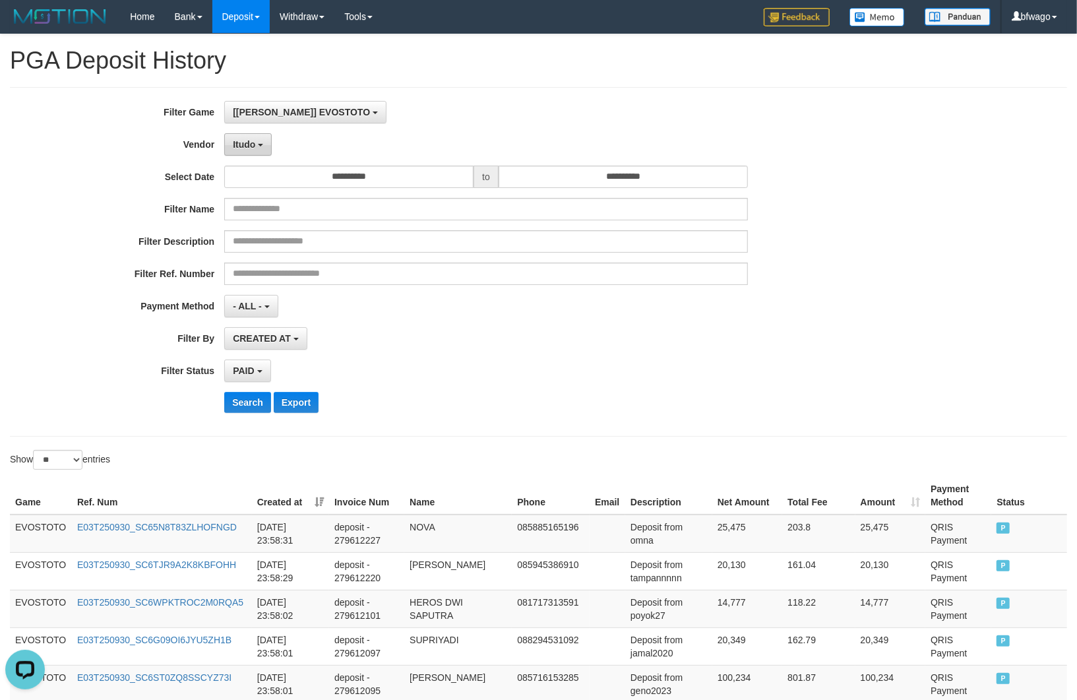
click at [252, 140] on span "Itudo" at bounding box center [244, 144] width 22 height 11
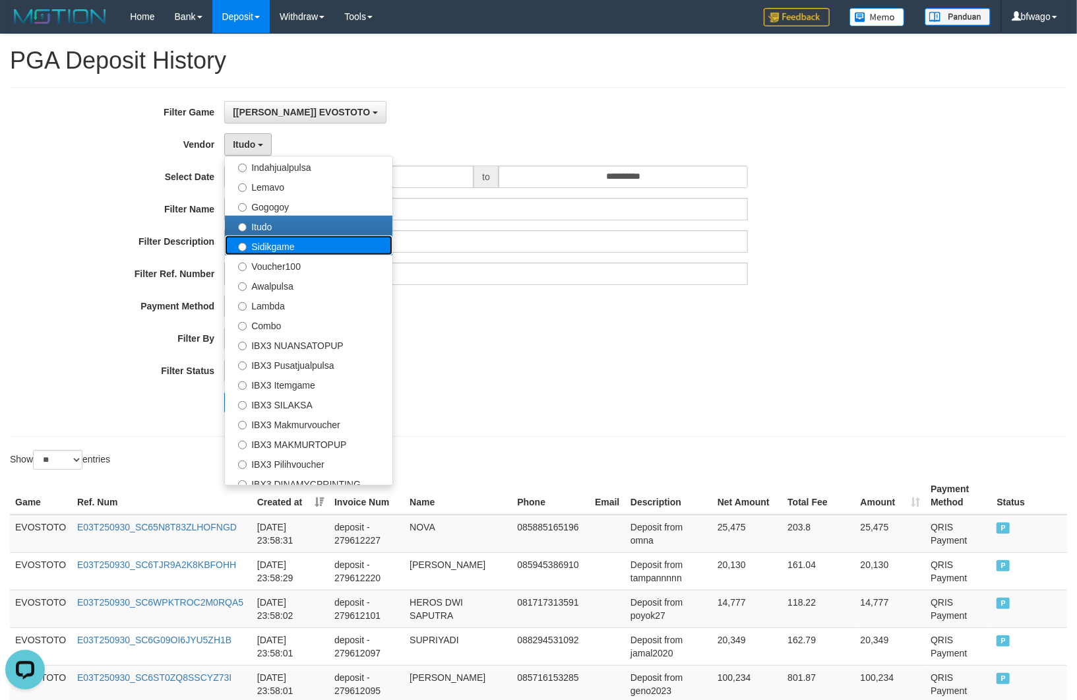
click at [295, 247] on label "Sidikgame" at bounding box center [308, 245] width 167 height 20
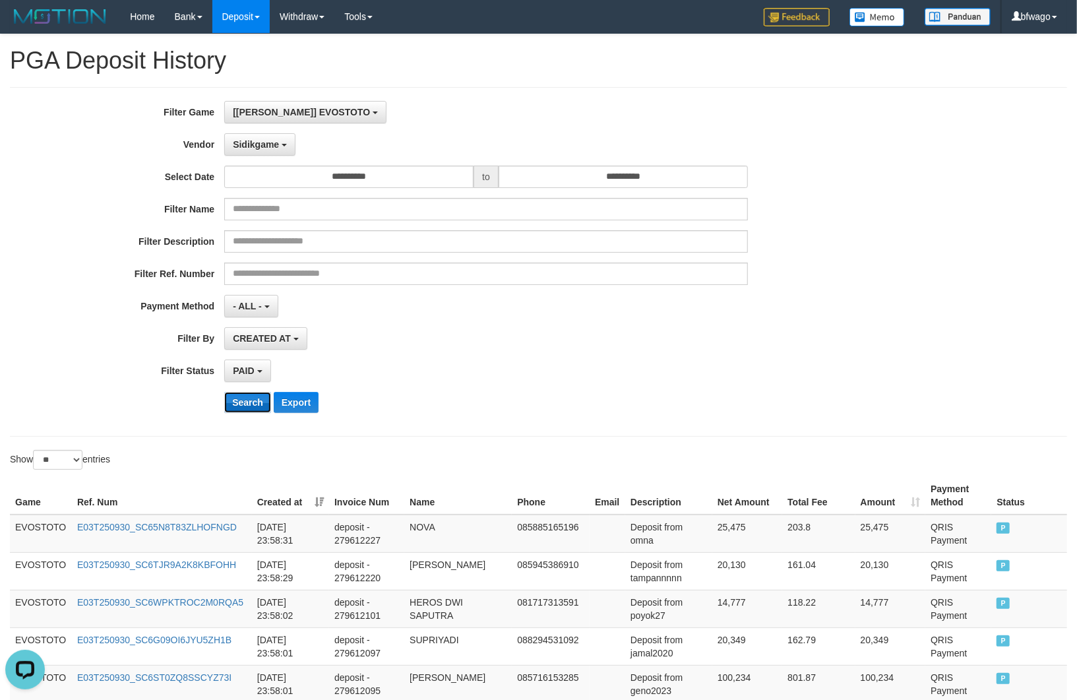
click at [251, 404] on button "Search" at bounding box center [247, 402] width 47 height 21
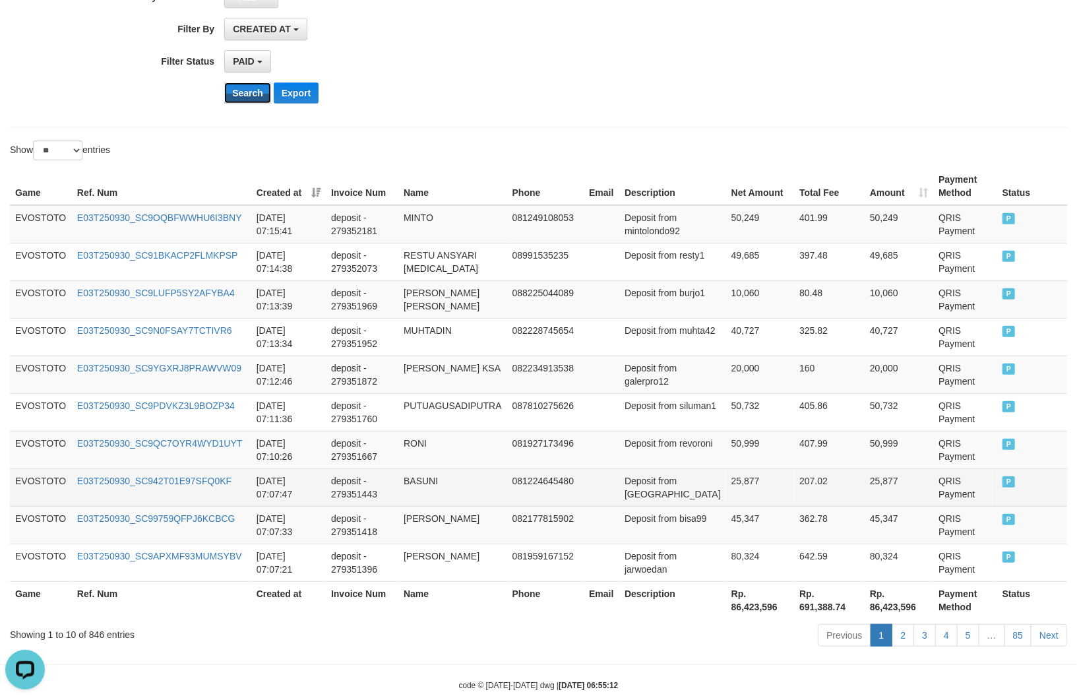
scroll to position [338, 0]
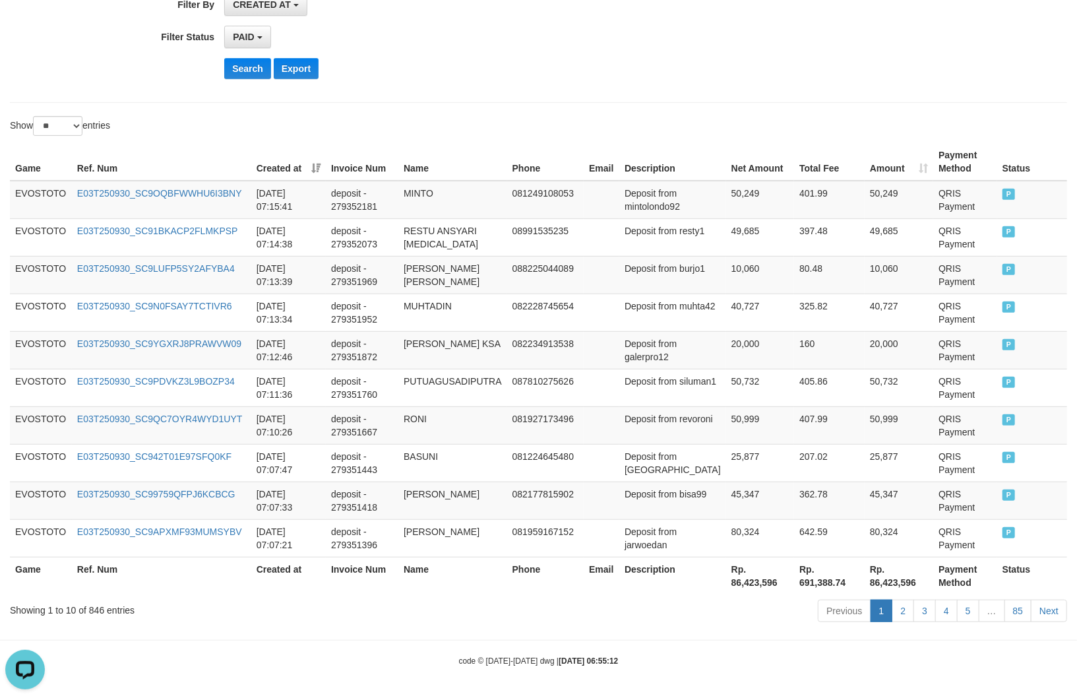
click at [99, 609] on div "Showing 1 to 10 of 846 entries" at bounding box center [224, 607] width 429 height 18
copy div "846"
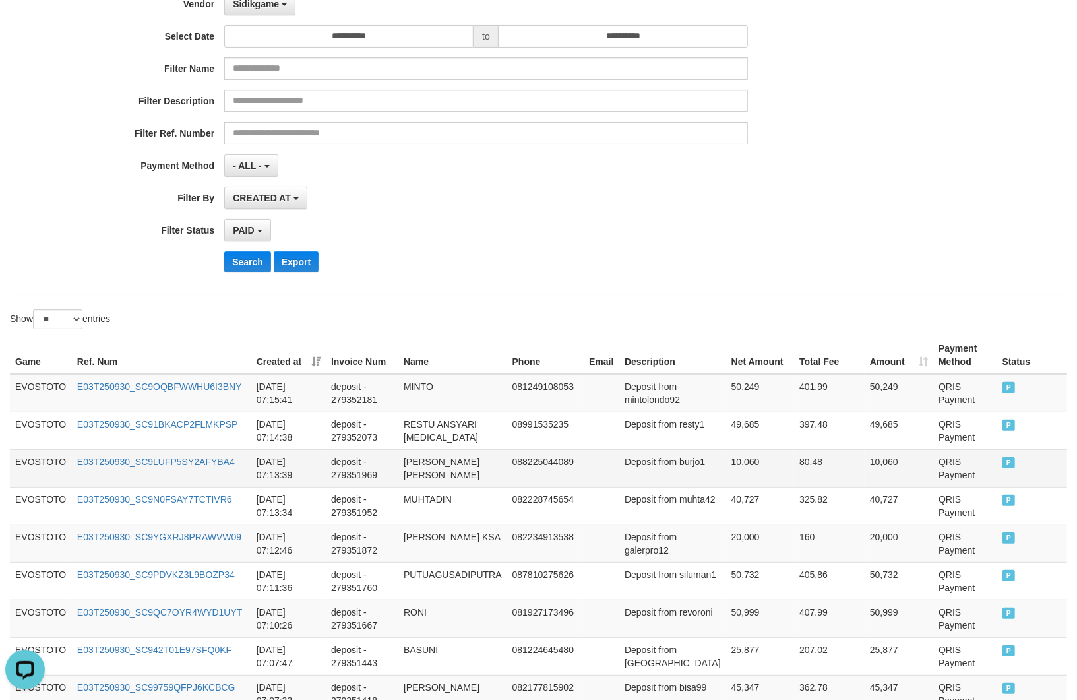
scroll to position [0, 0]
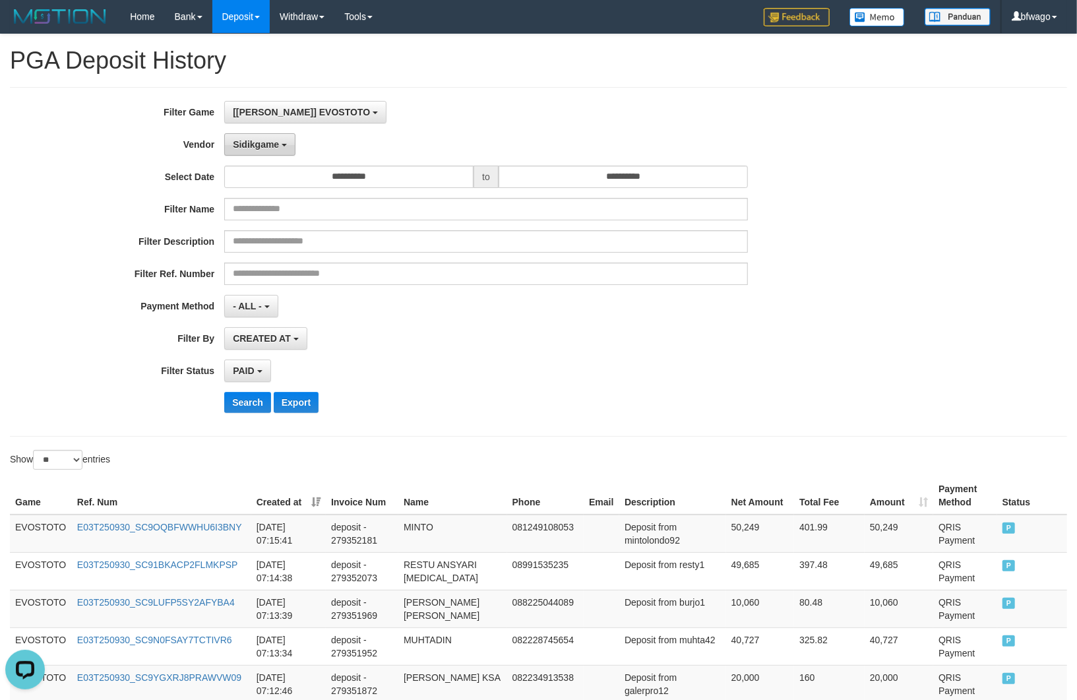
click at [259, 146] on span "Sidikgame" at bounding box center [256, 144] width 46 height 11
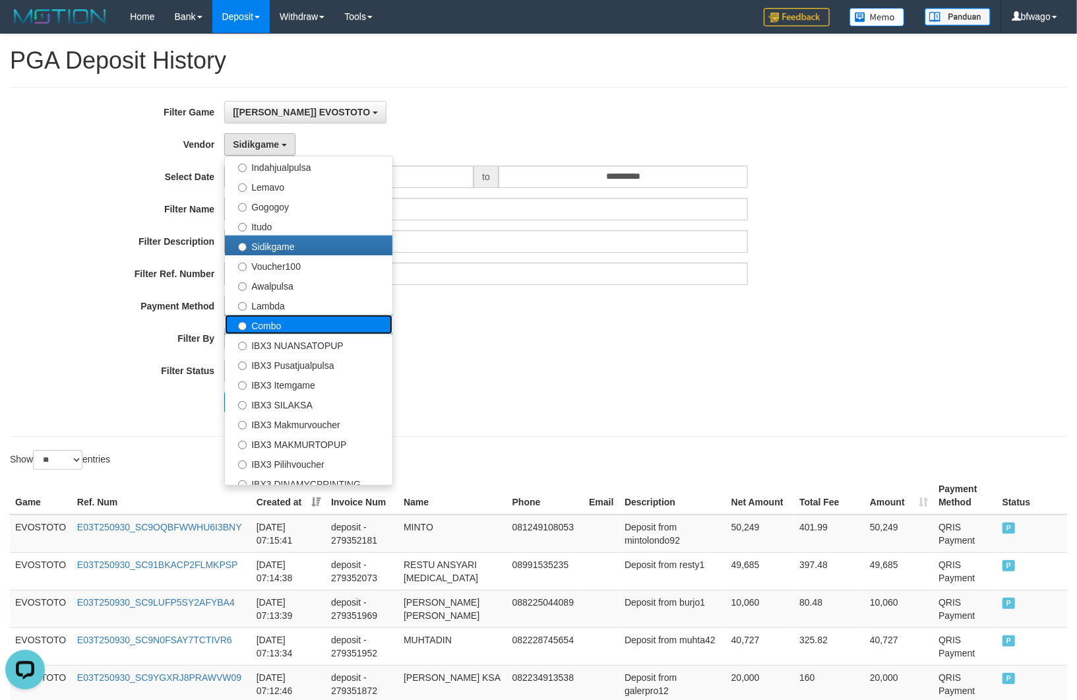
click at [314, 332] on label "Combo" at bounding box center [308, 324] width 167 height 20
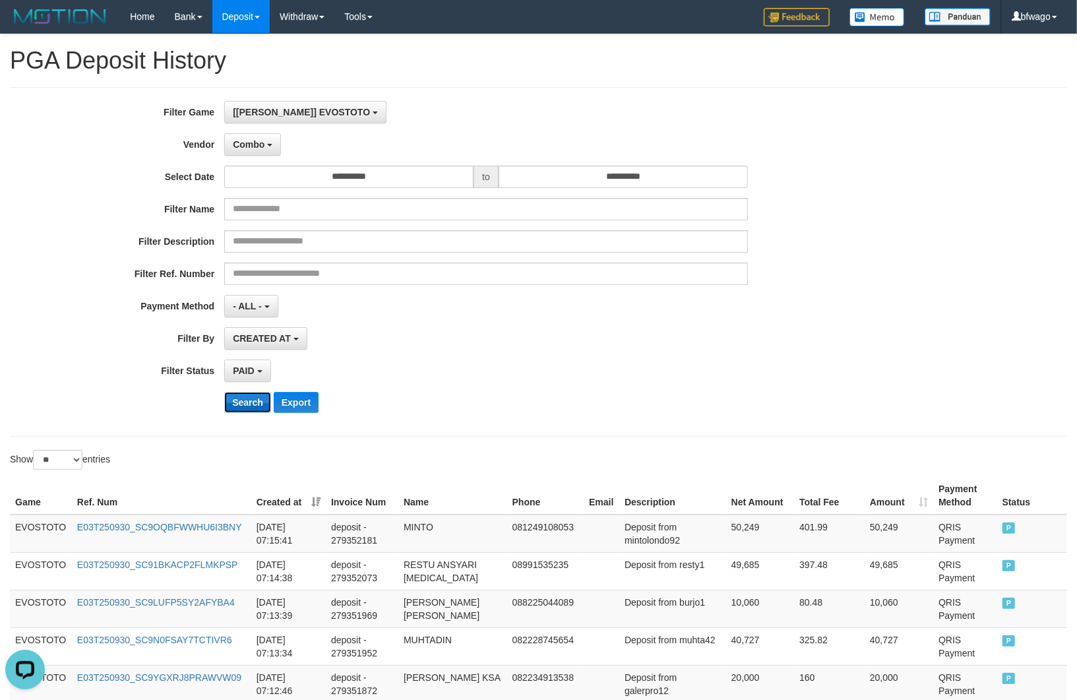
click at [249, 400] on button "Search" at bounding box center [247, 402] width 47 height 21
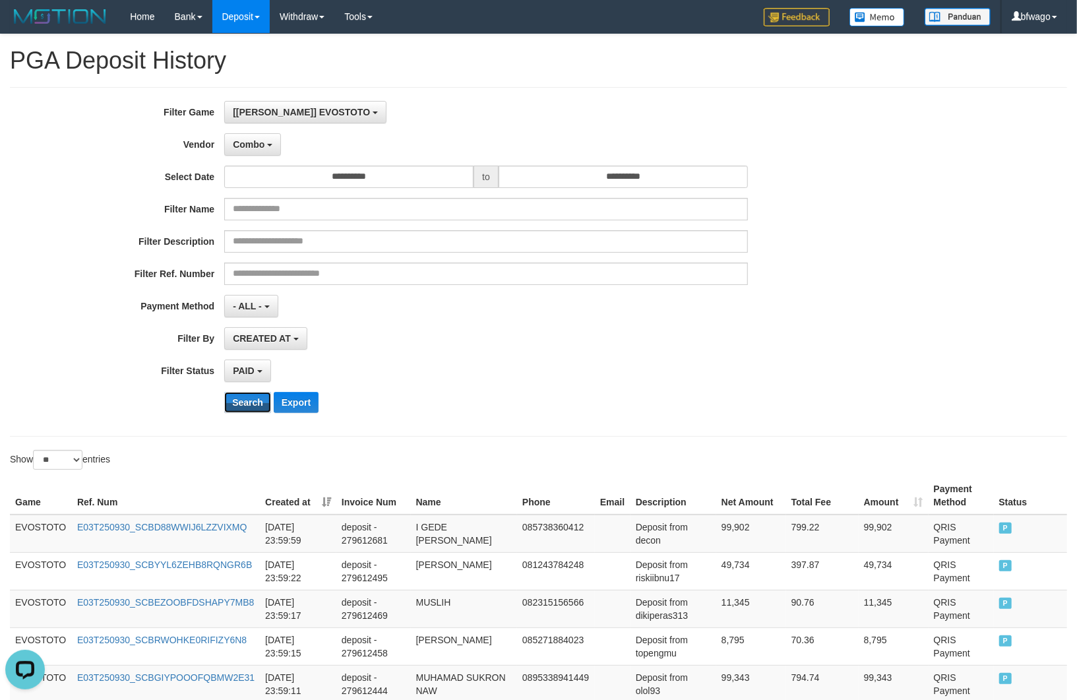
scroll to position [338, 0]
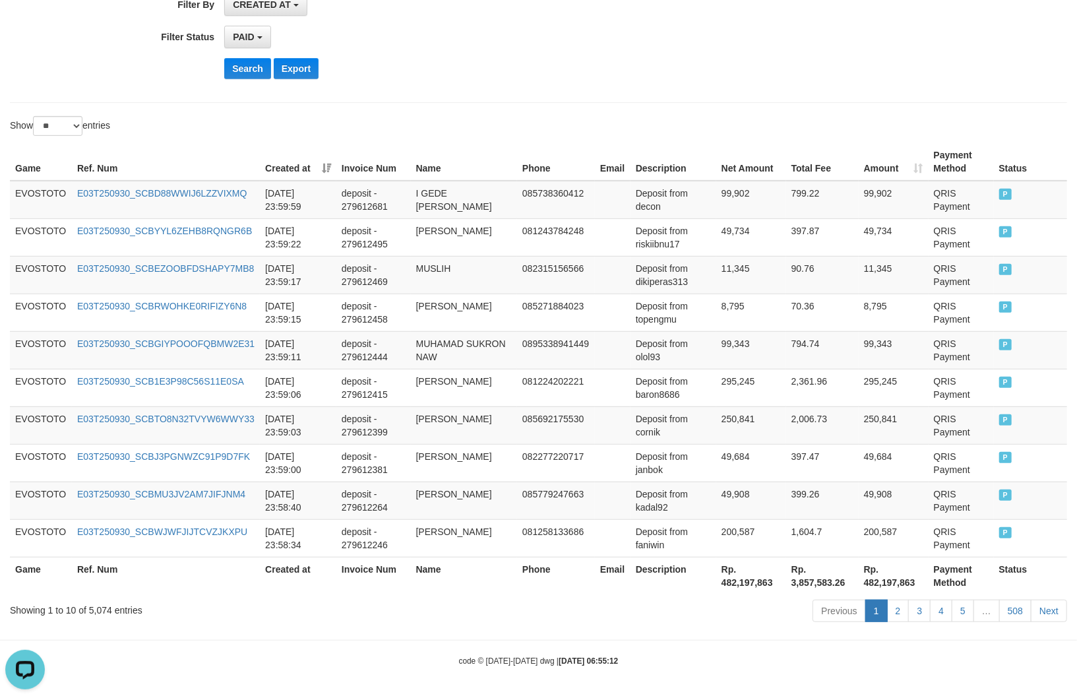
click at [96, 610] on div "Showing 1 to 10 of 5,074 entries" at bounding box center [224, 607] width 429 height 18
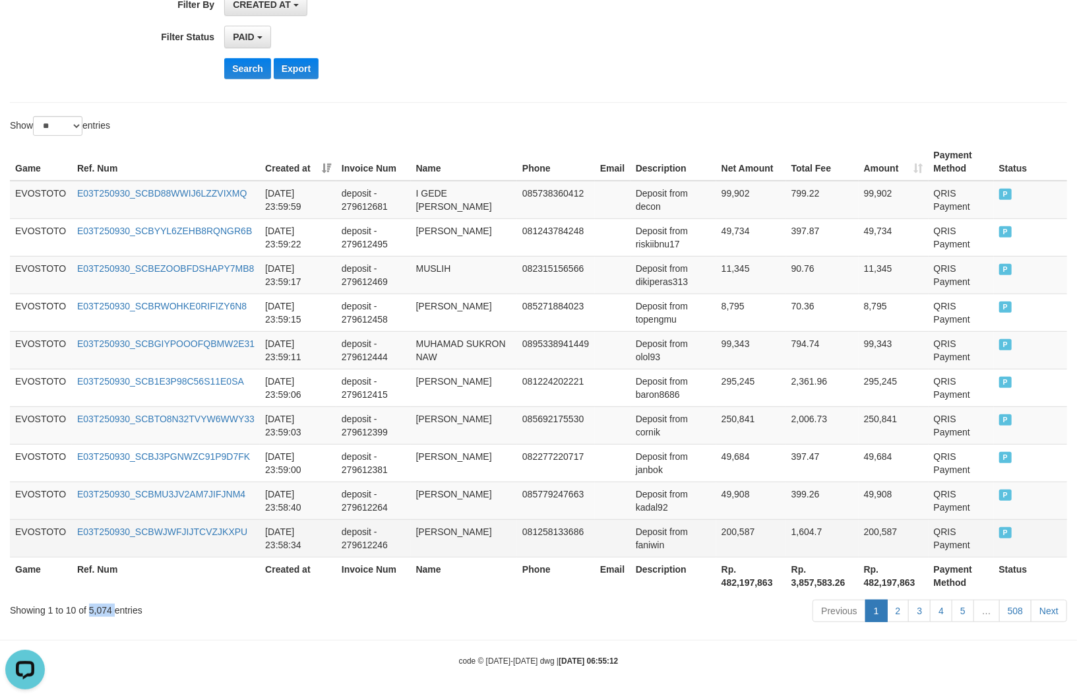
copy div "5,074"
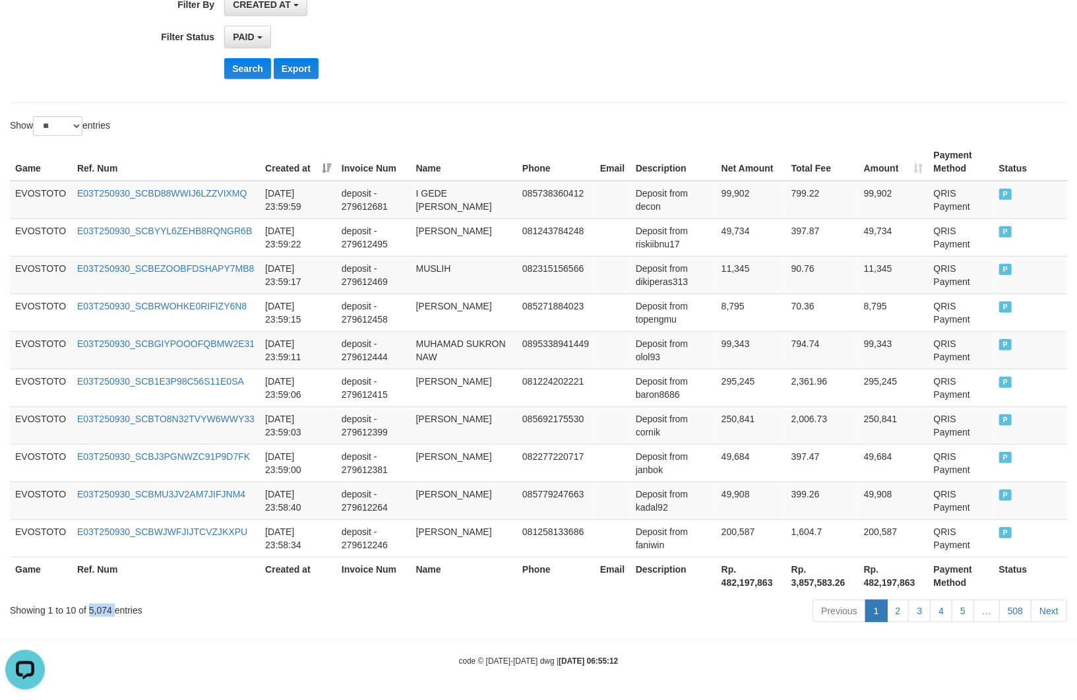
click at [737, 583] on th "Rp. 482,197,863" at bounding box center [751, 575] width 70 height 38
copy th "482,197,863"
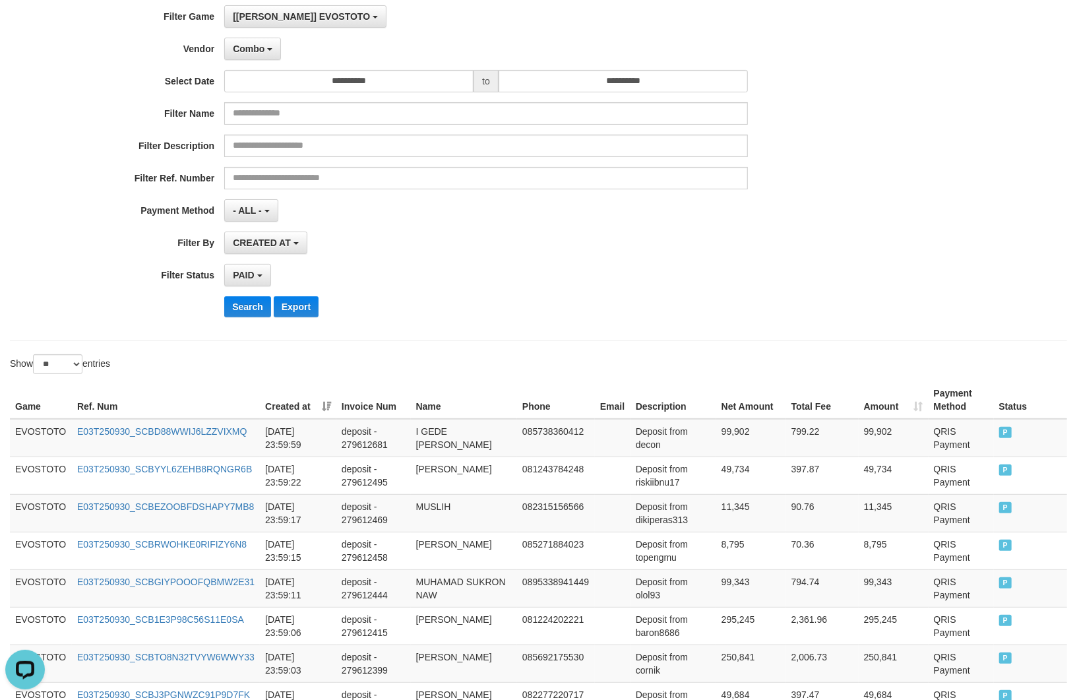
scroll to position [0, 0]
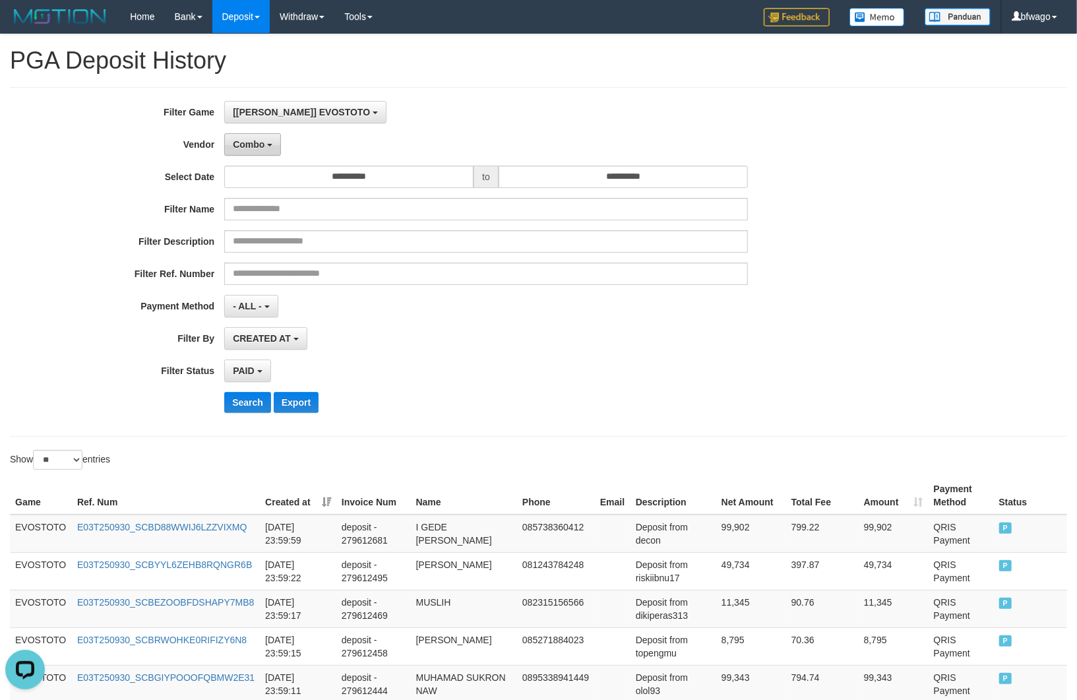
click at [254, 140] on span "Combo" at bounding box center [249, 144] width 32 height 11
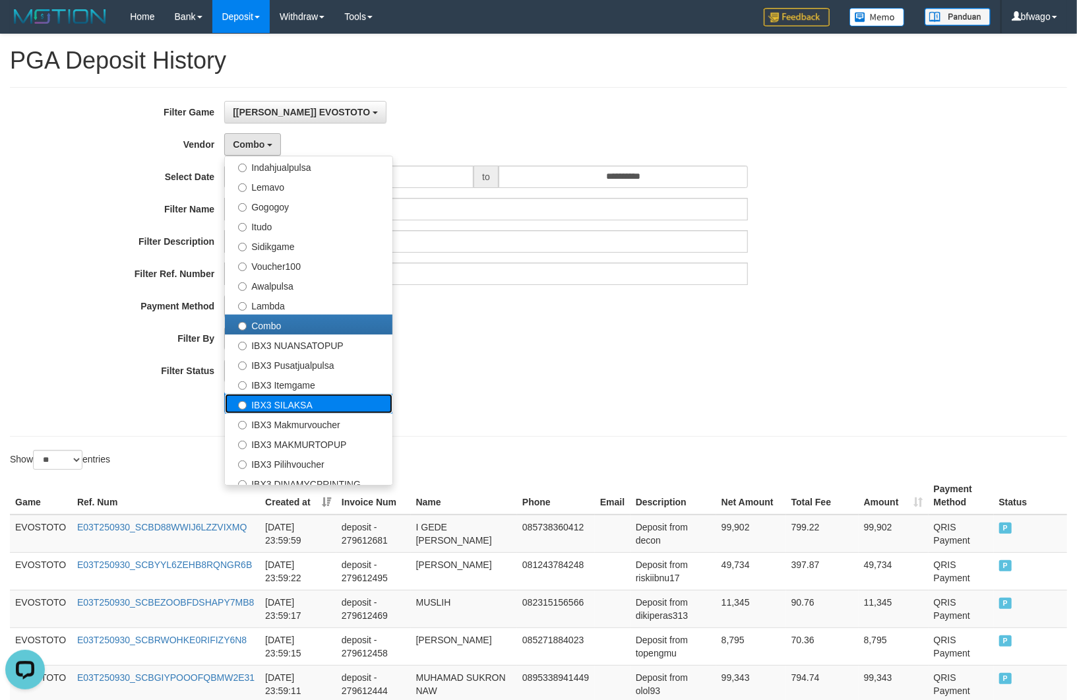
click at [314, 404] on label "IBX3 SILAKSA" at bounding box center [308, 404] width 167 height 20
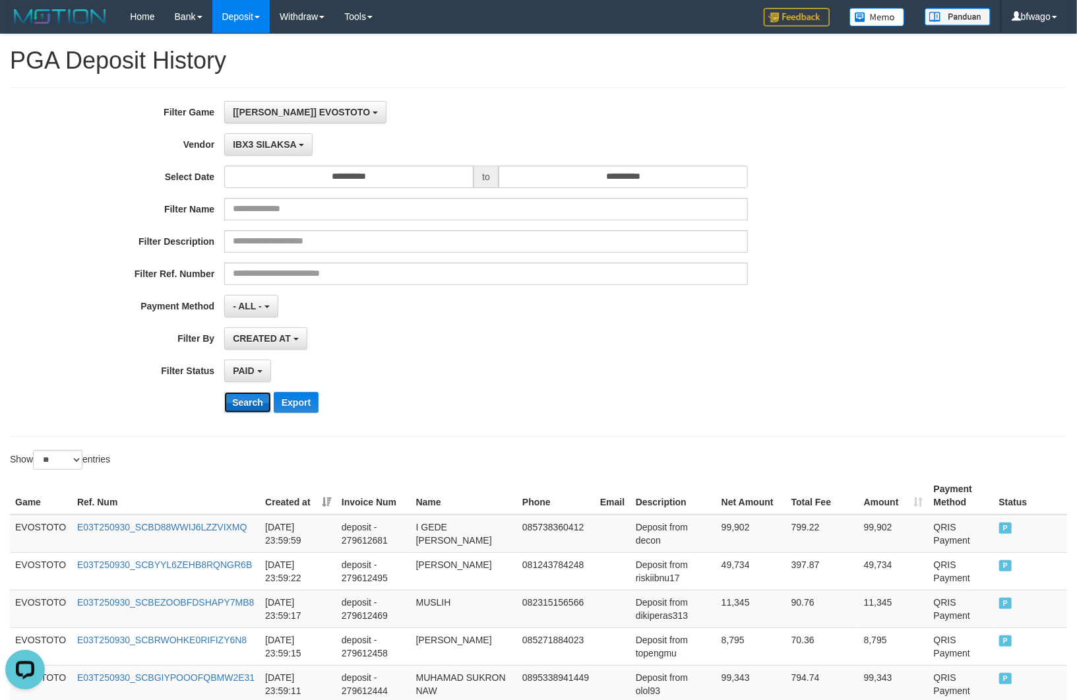
click at [252, 404] on button "Search" at bounding box center [247, 402] width 47 height 21
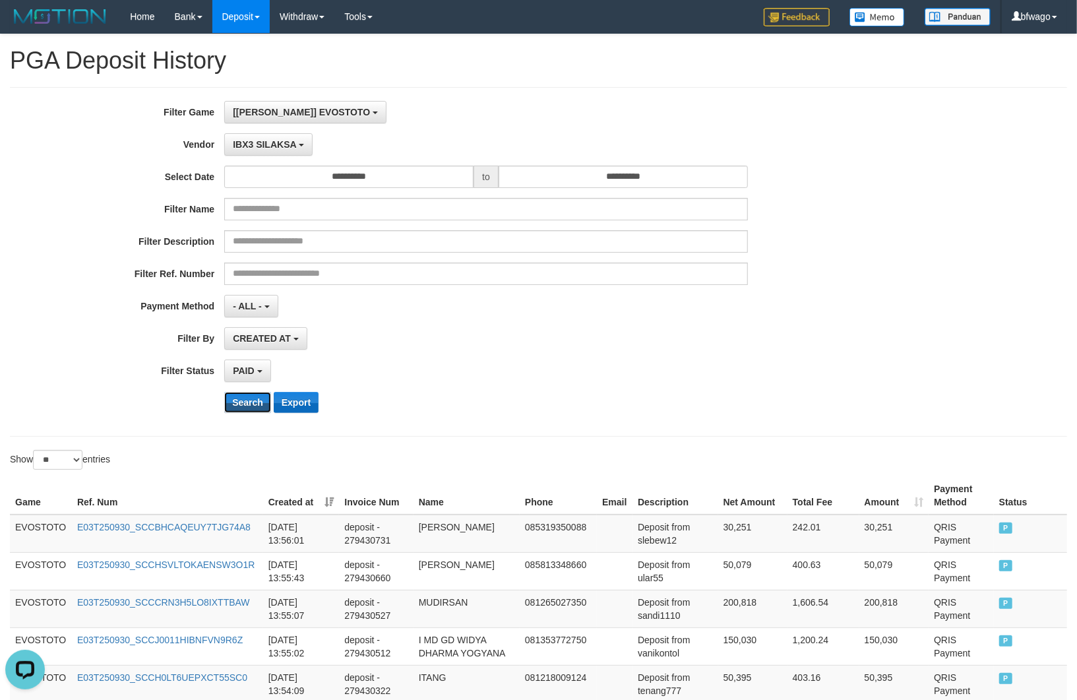
drag, startPoint x: 249, startPoint y: 404, endPoint x: 297, endPoint y: 404, distance: 48.1
click at [248, 404] on button "Search" at bounding box center [247, 402] width 47 height 21
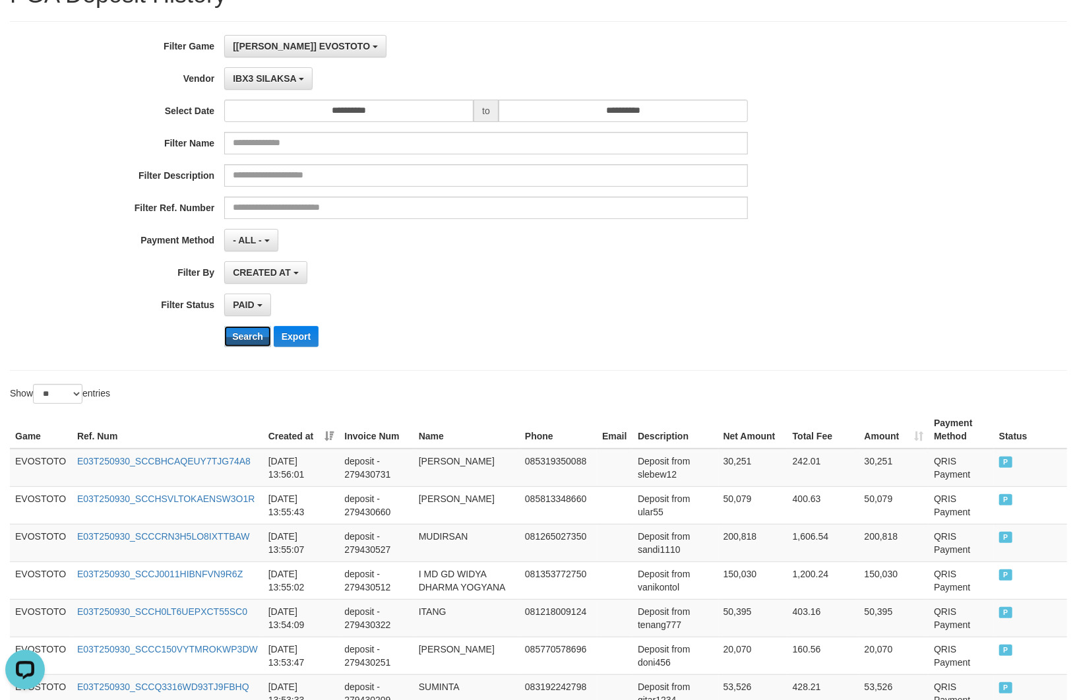
scroll to position [338, 0]
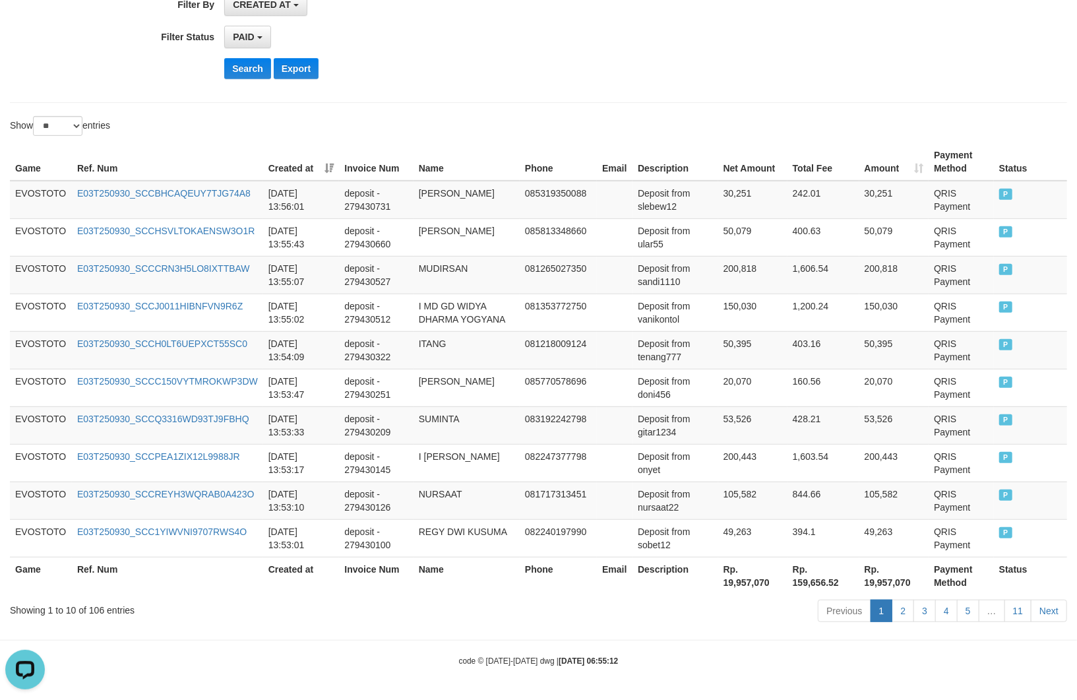
click at [100, 607] on div "Showing 1 to 10 of 106 entries" at bounding box center [224, 607] width 429 height 18
copy div "106"
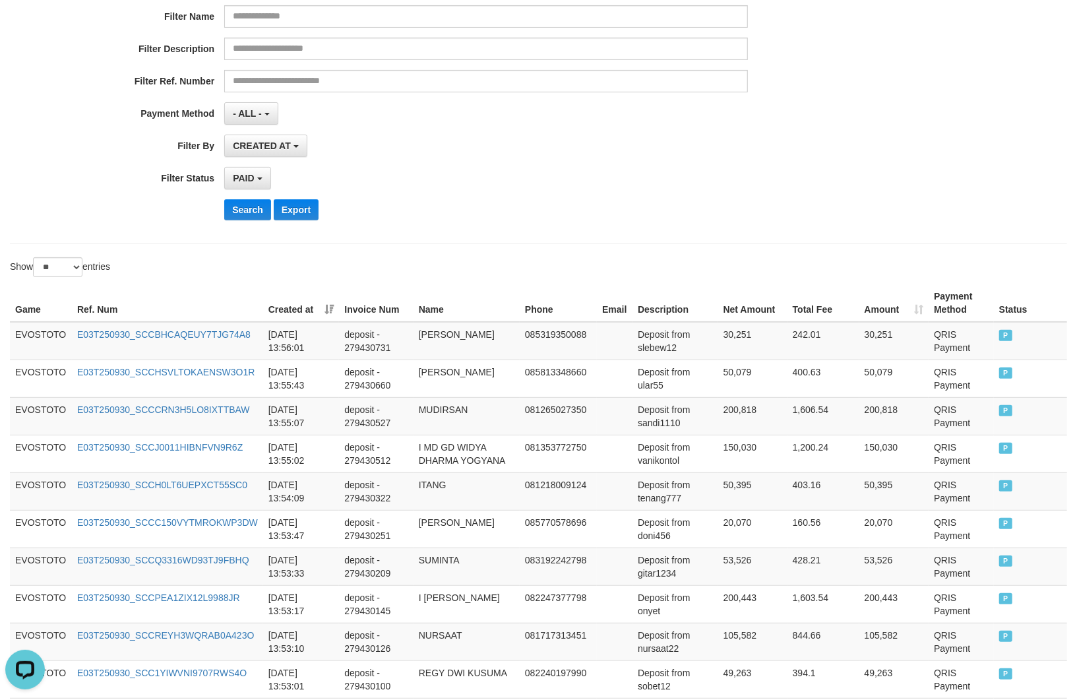
scroll to position [0, 0]
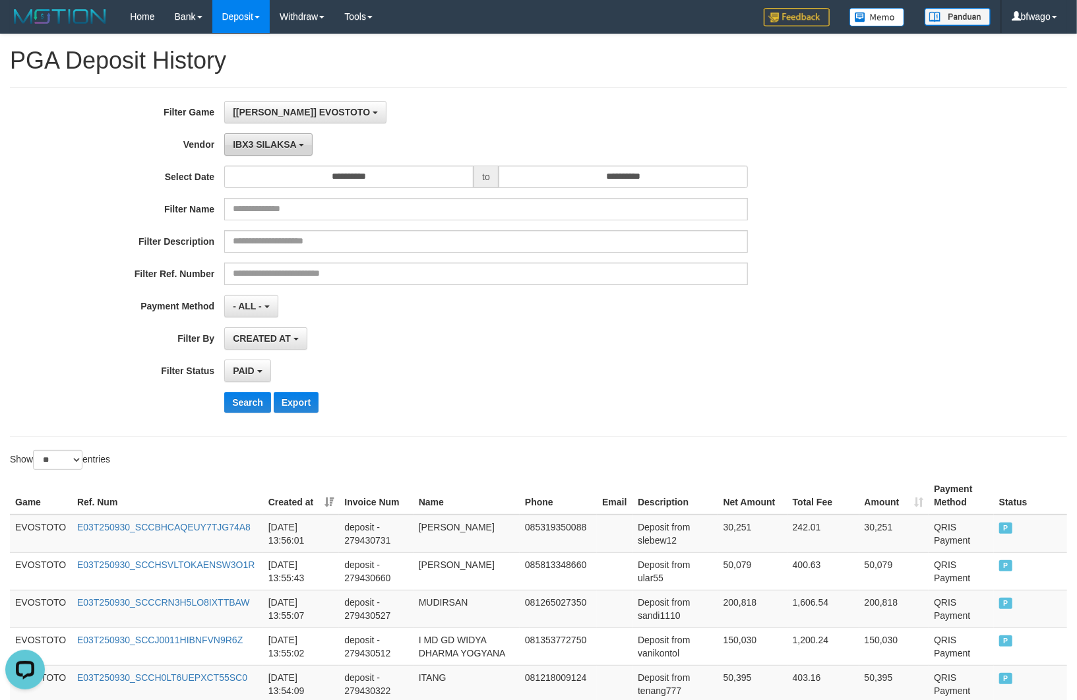
click at [274, 149] on span "IBX3 SILAKSA" at bounding box center [264, 144] width 63 height 11
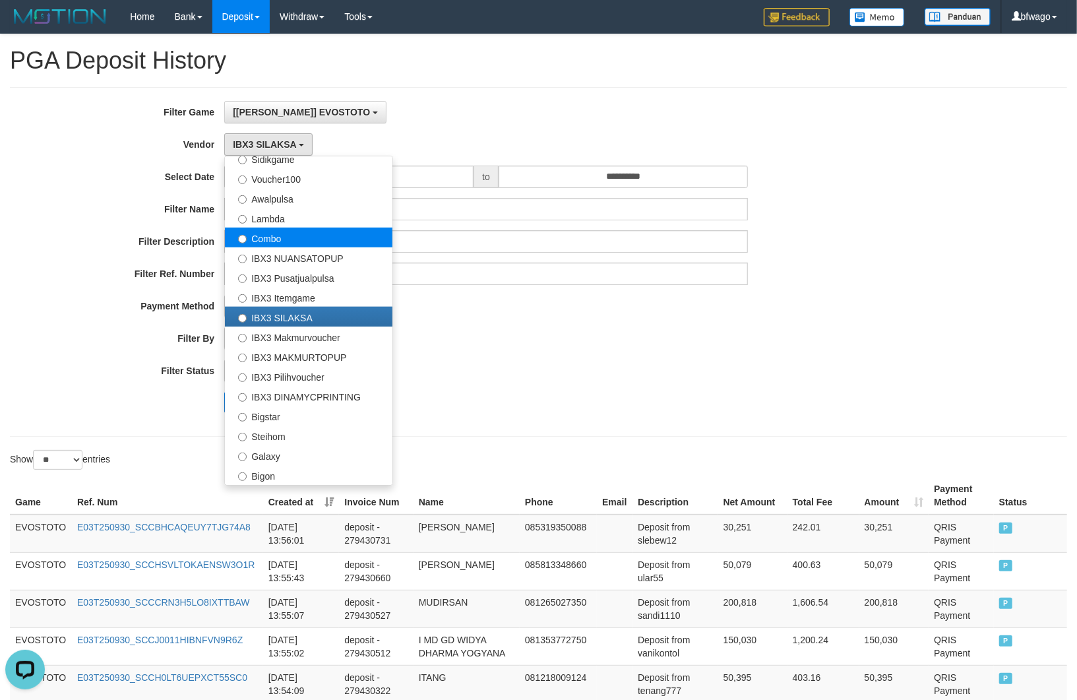
scroll to position [405, 0]
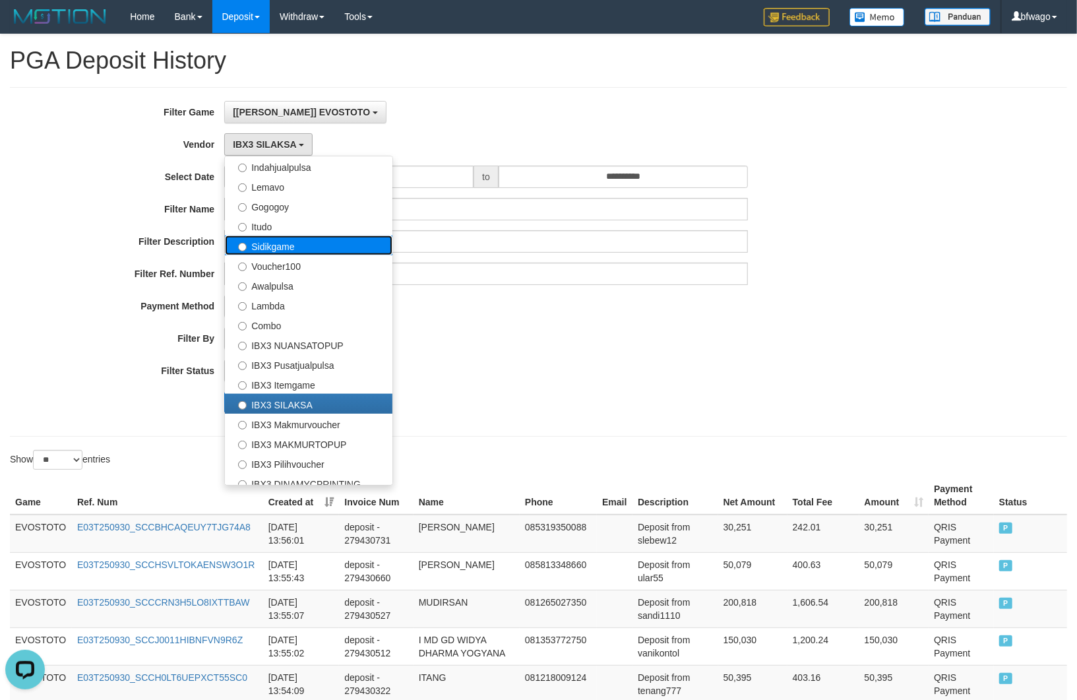
click at [293, 246] on label "Sidikgame" at bounding box center [308, 245] width 167 height 20
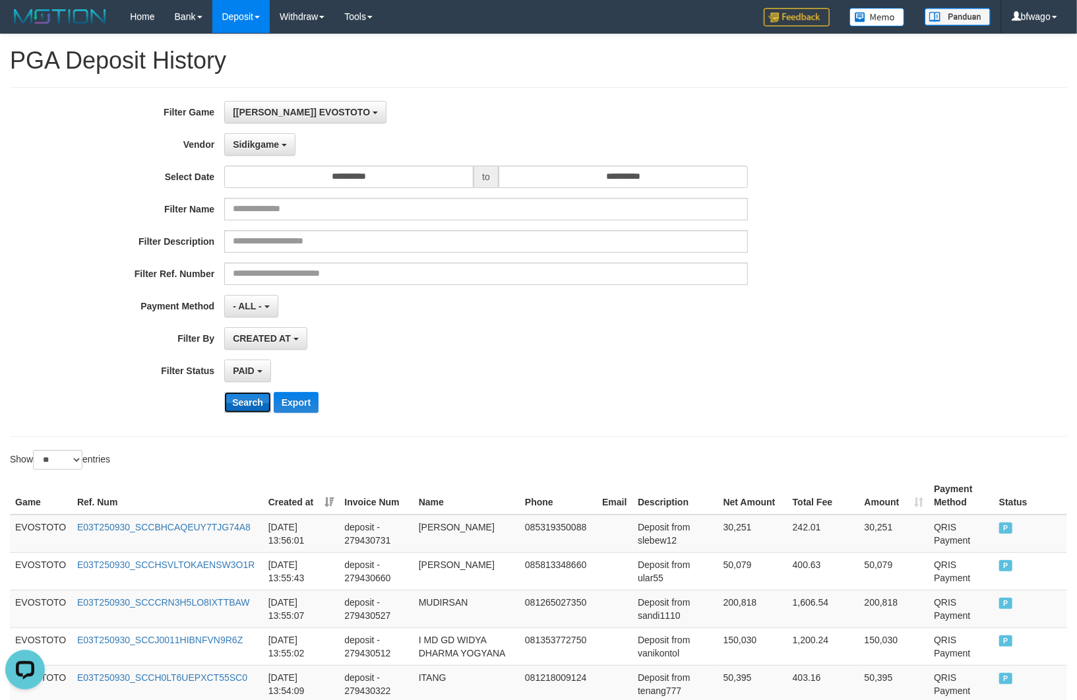
click at [249, 399] on button "Search" at bounding box center [247, 402] width 47 height 21
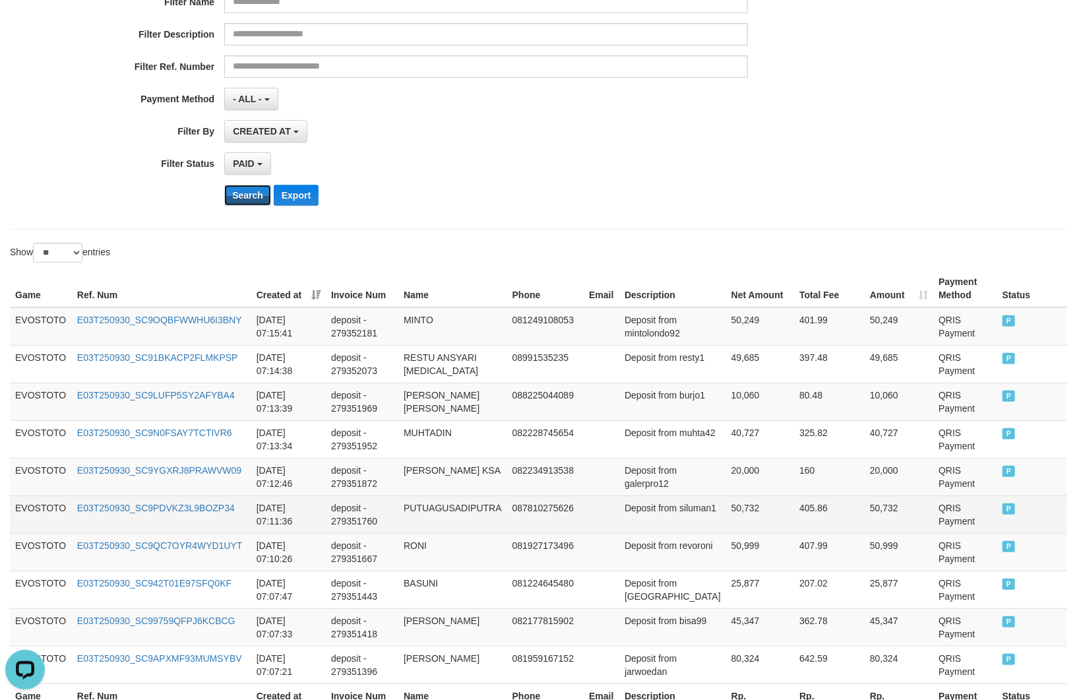
scroll to position [338, 0]
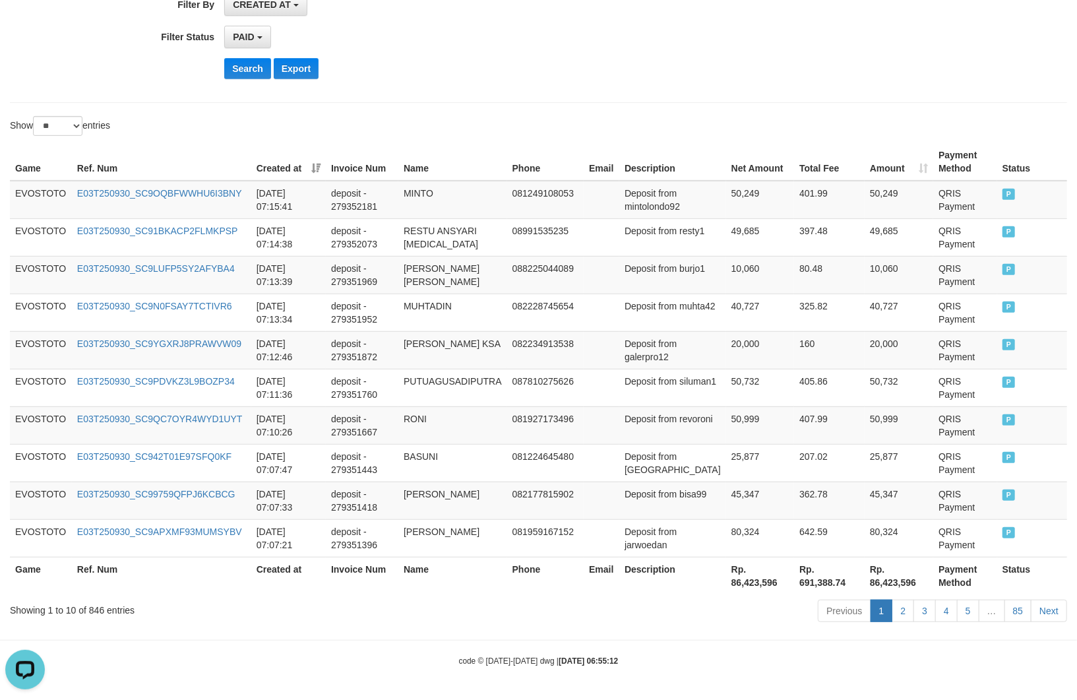
click at [96, 609] on div "Showing 1 to 10 of 846 entries" at bounding box center [224, 607] width 429 height 18
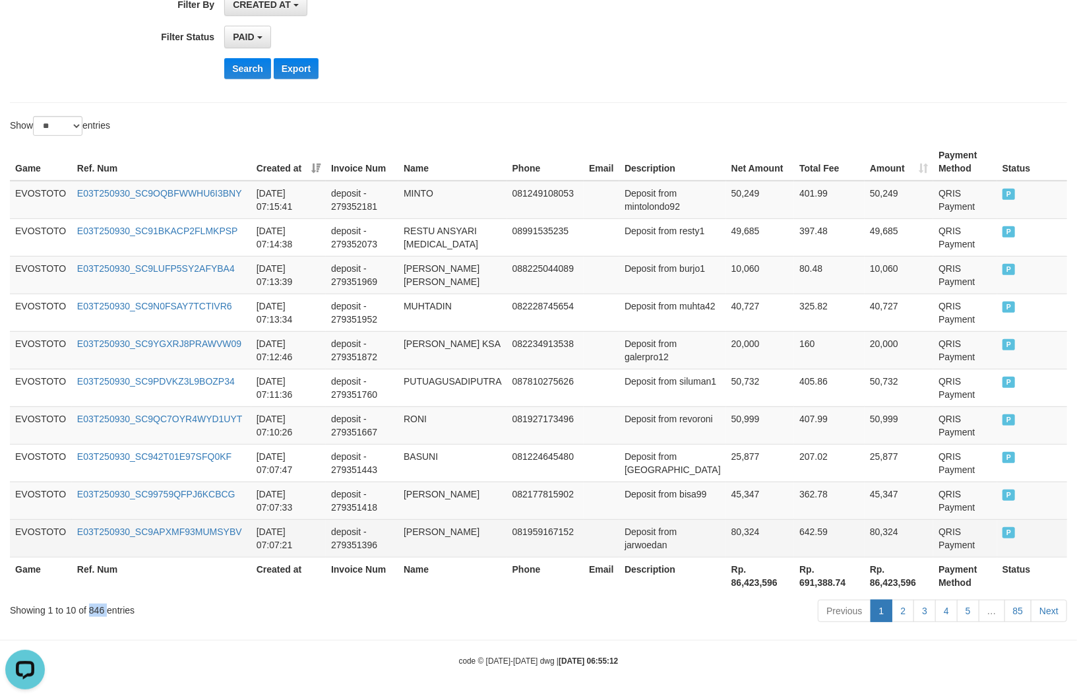
copy div "846"
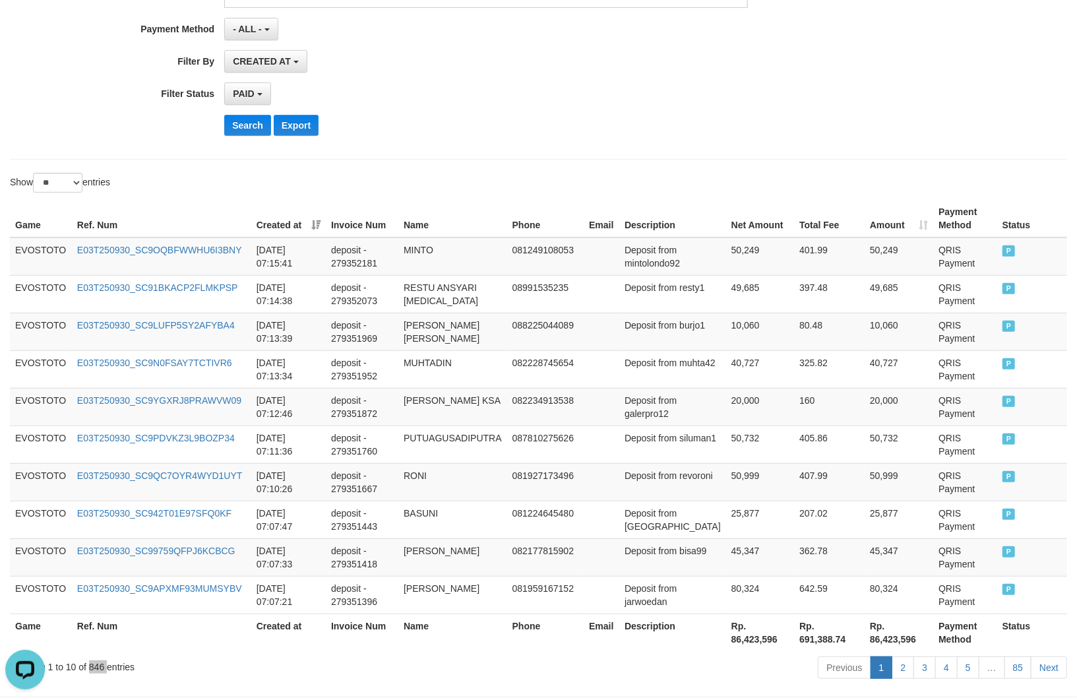
scroll to position [0, 0]
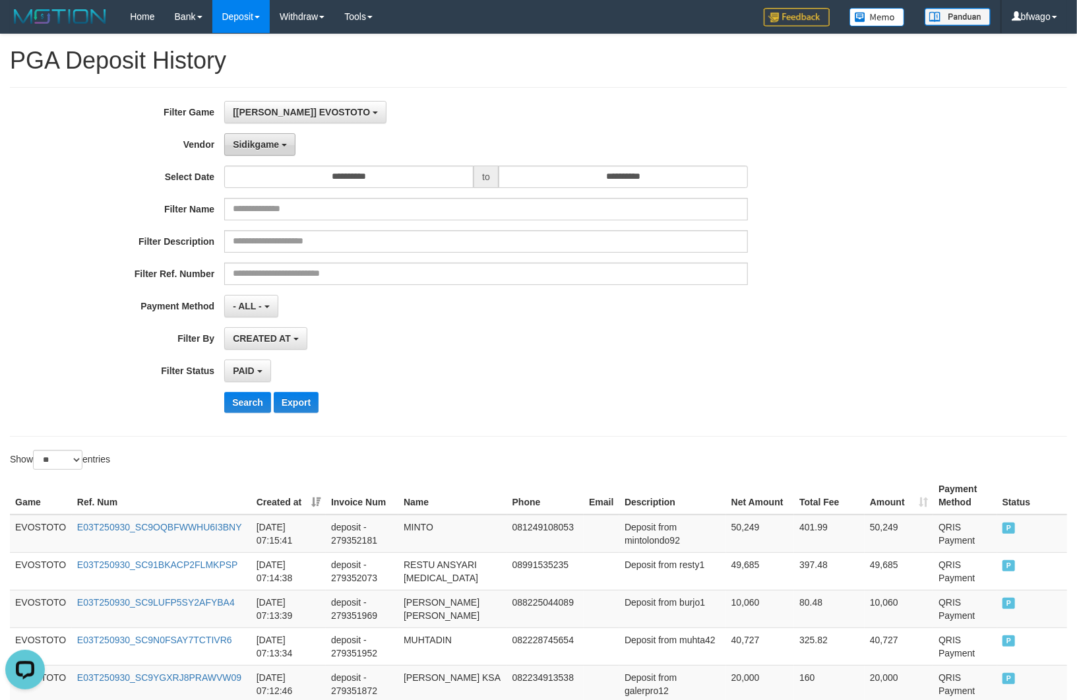
drag, startPoint x: 270, startPoint y: 144, endPoint x: 270, endPoint y: 151, distance: 7.3
click at [270, 144] on span "Sidikgame" at bounding box center [256, 144] width 46 height 11
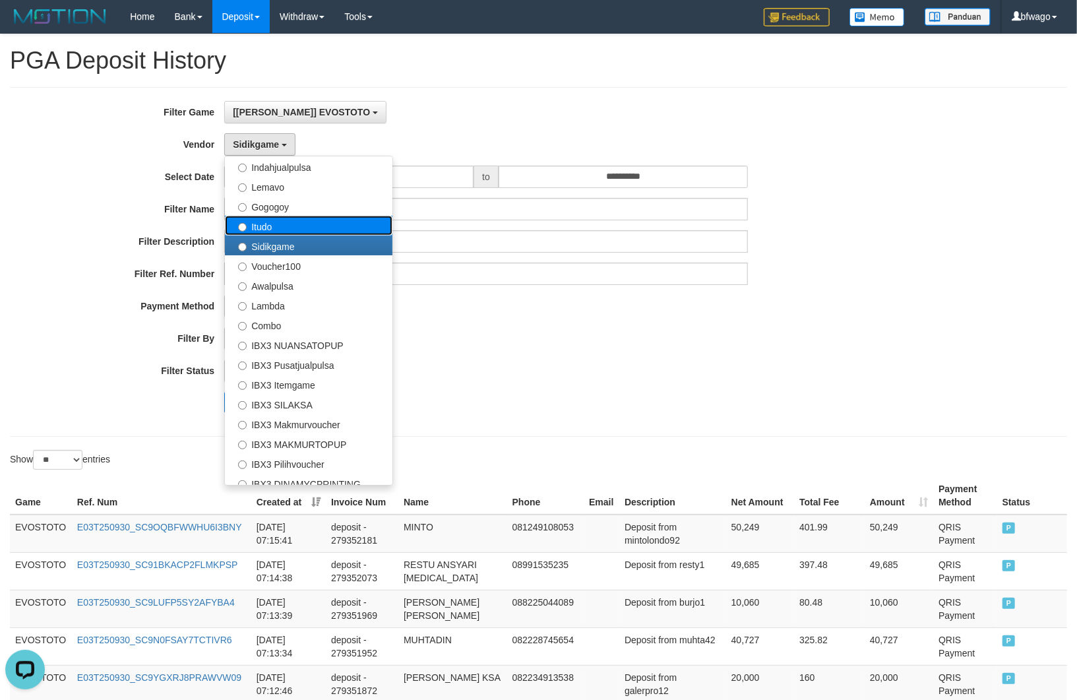
click at [285, 227] on label "Itudo" at bounding box center [308, 226] width 167 height 20
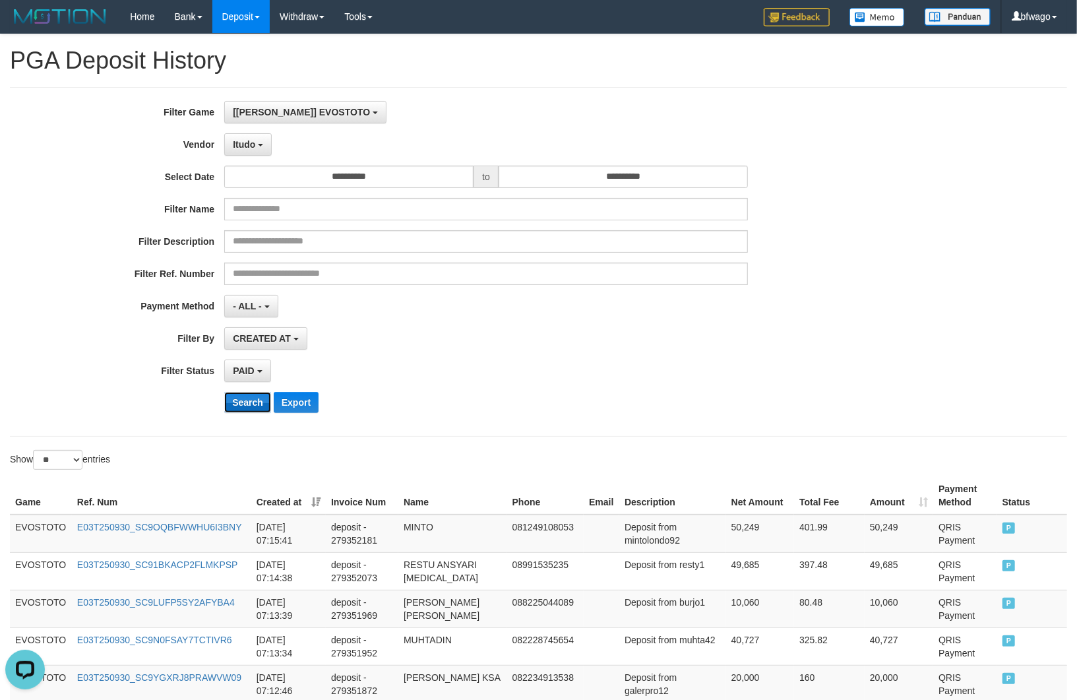
click at [249, 402] on button "Search" at bounding box center [247, 402] width 47 height 21
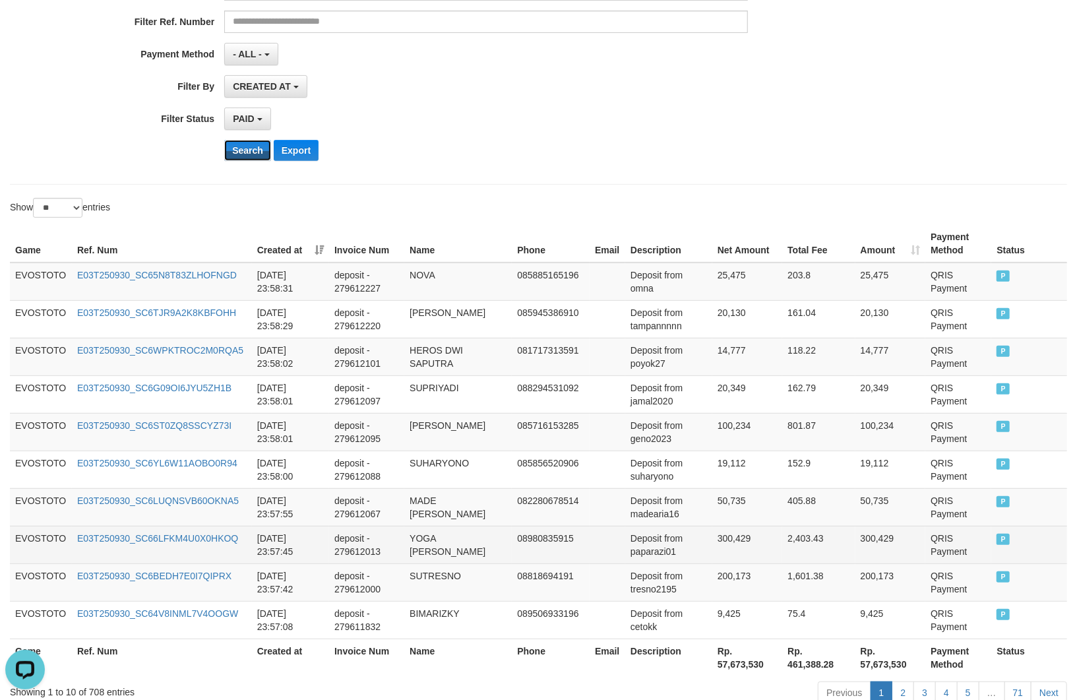
scroll to position [338, 0]
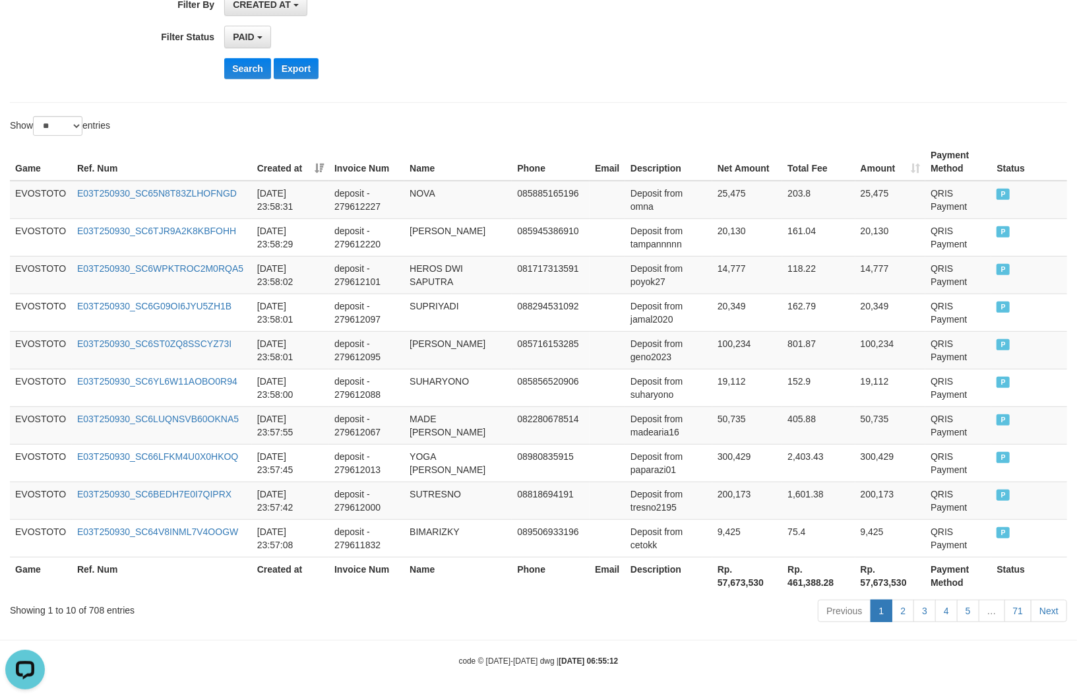
click at [96, 609] on div "Showing 1 to 10 of 708 entries" at bounding box center [224, 607] width 429 height 18
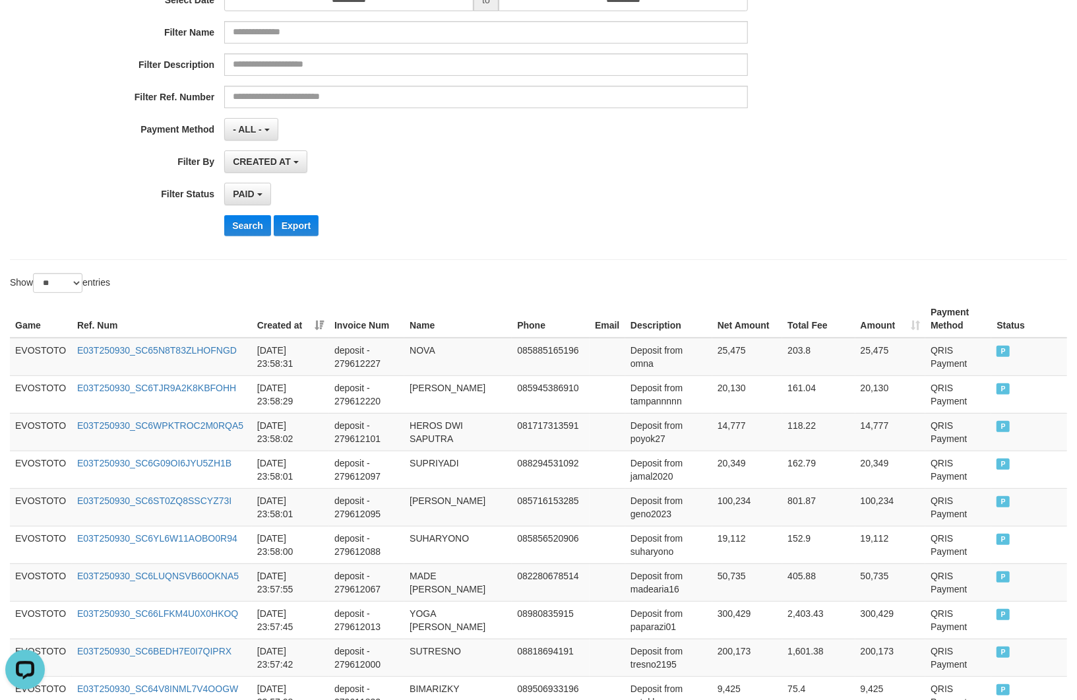
scroll to position [0, 0]
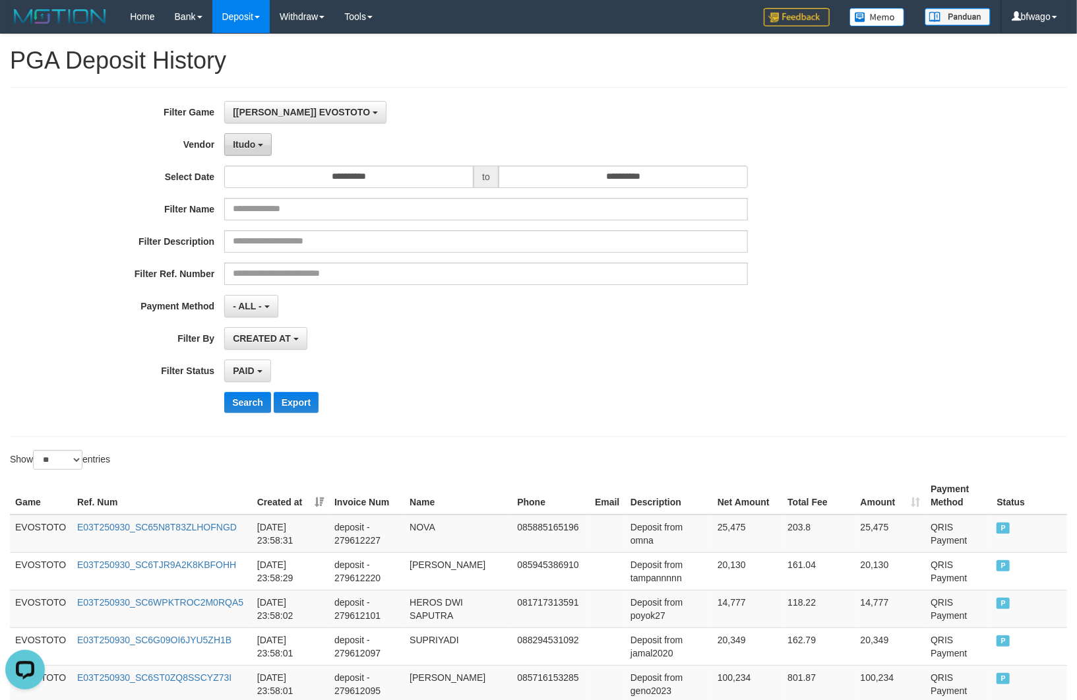
click at [249, 149] on span "Itudo" at bounding box center [244, 144] width 22 height 11
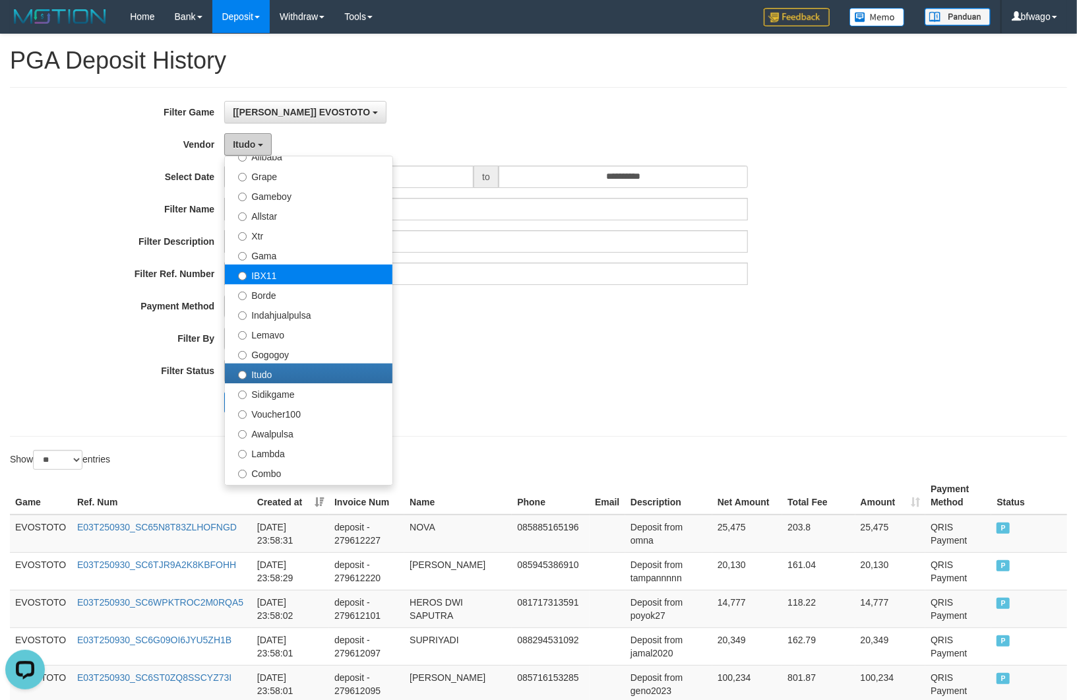
scroll to position [141, 0]
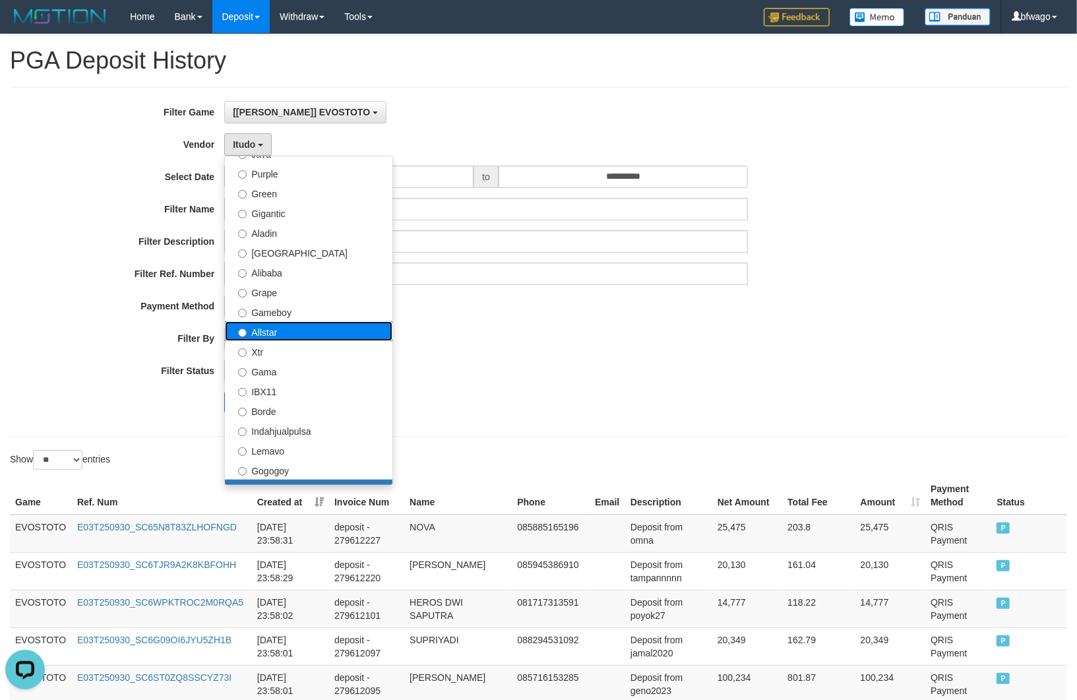
click at [306, 340] on label "Allstar" at bounding box center [308, 331] width 167 height 20
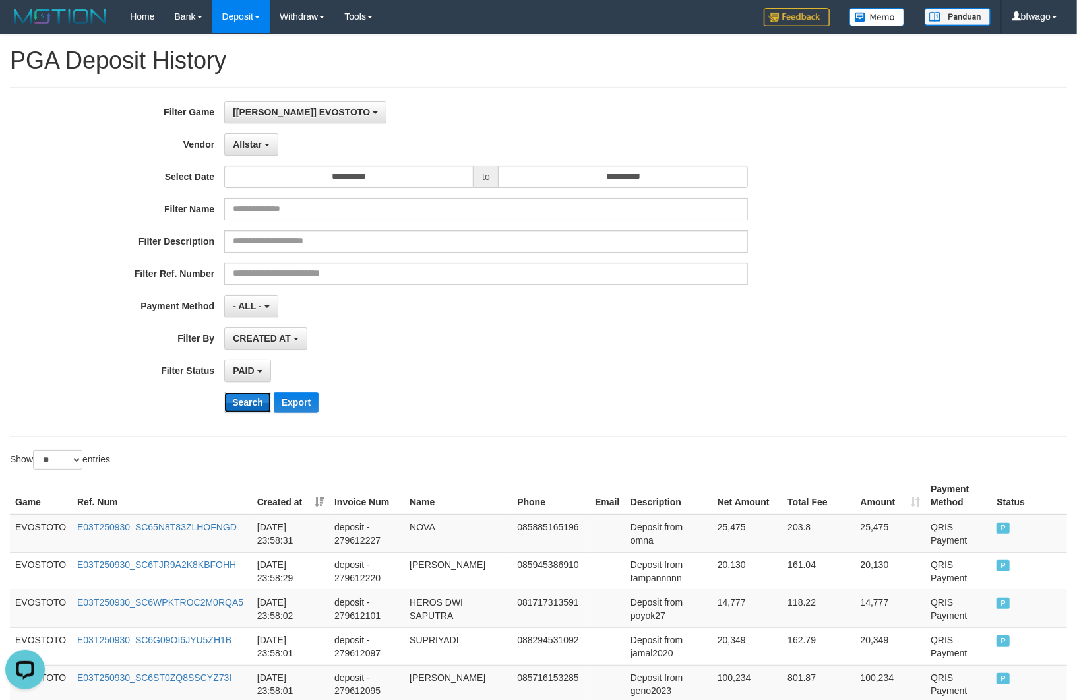
click at [252, 411] on button "Search" at bounding box center [247, 402] width 47 height 21
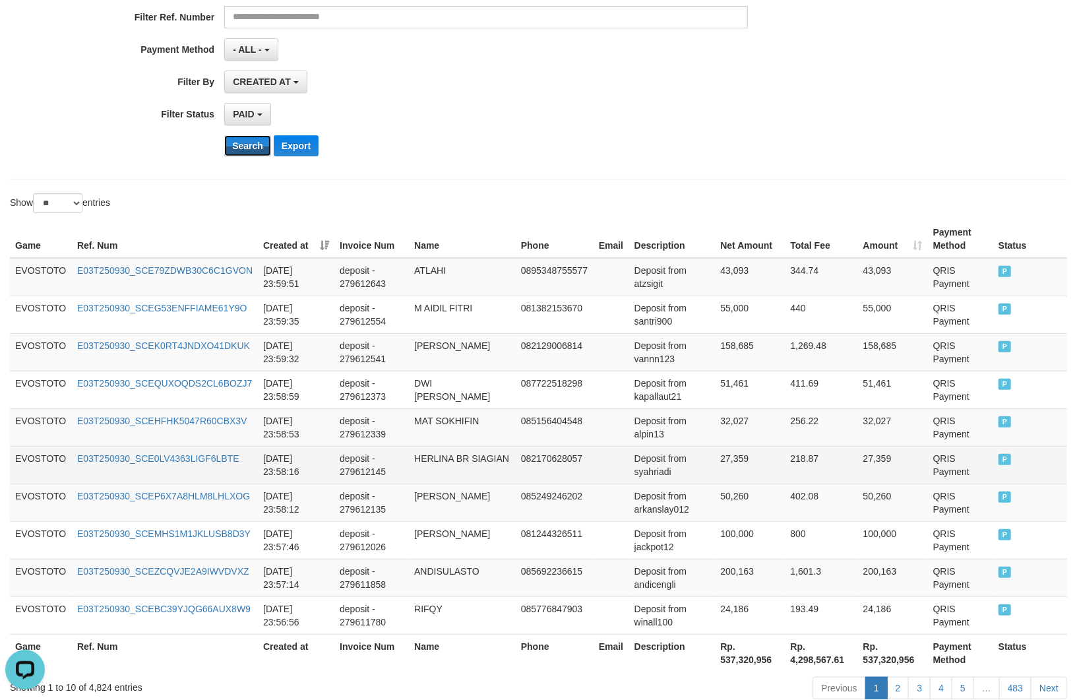
scroll to position [338, 0]
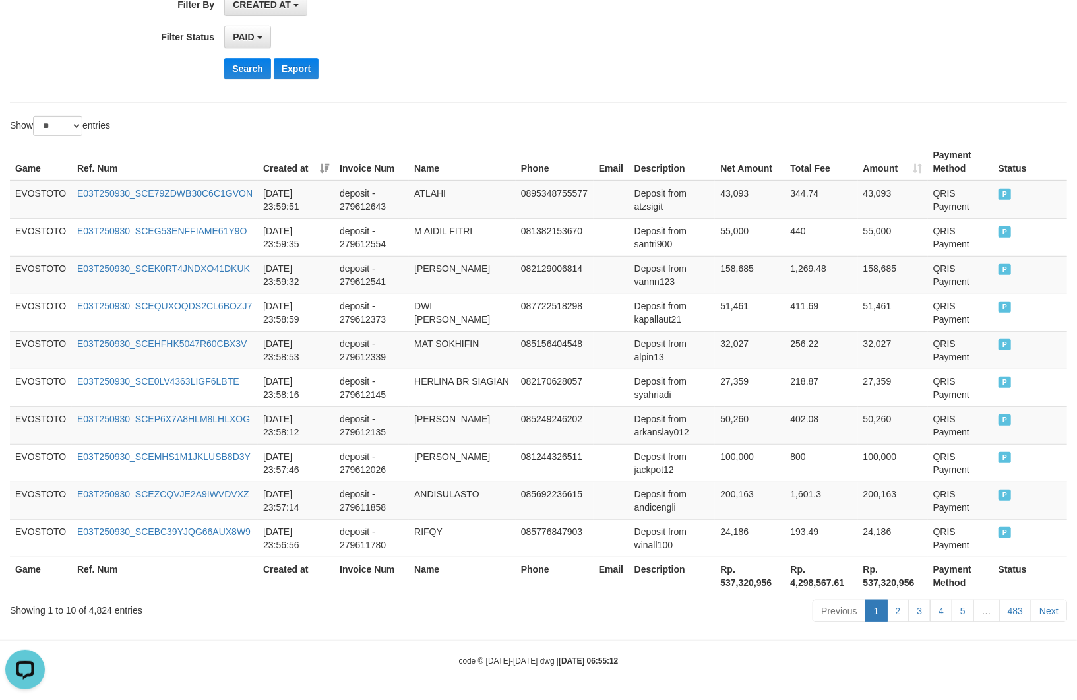
click at [99, 609] on div "Showing 1 to 10 of 4,824 entries" at bounding box center [224, 607] width 429 height 18
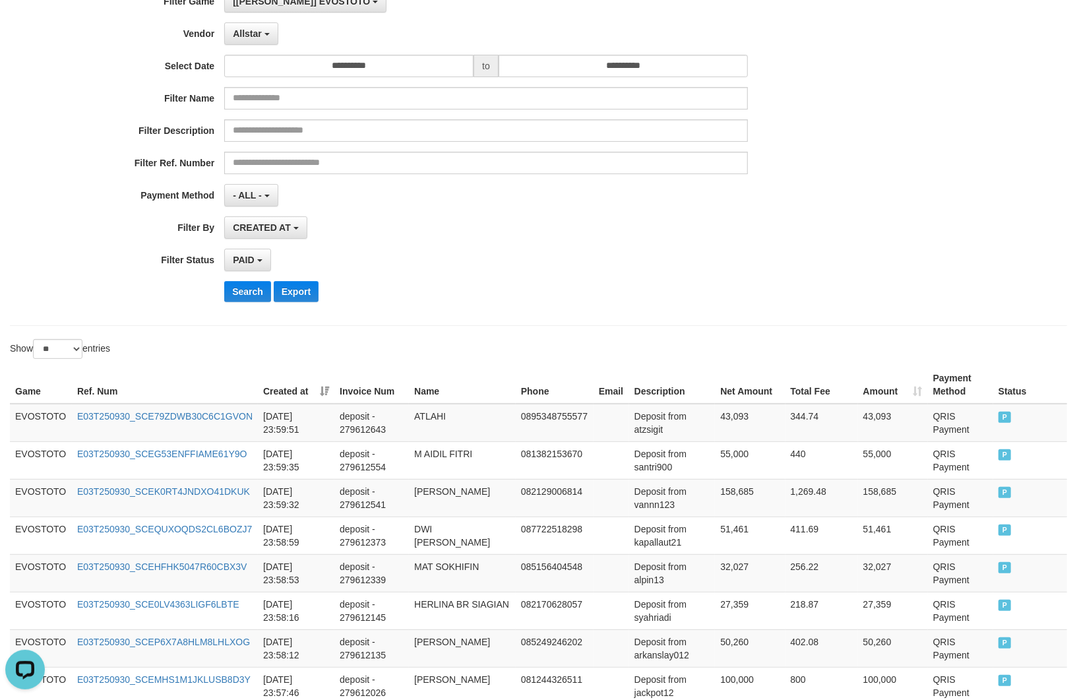
scroll to position [0, 0]
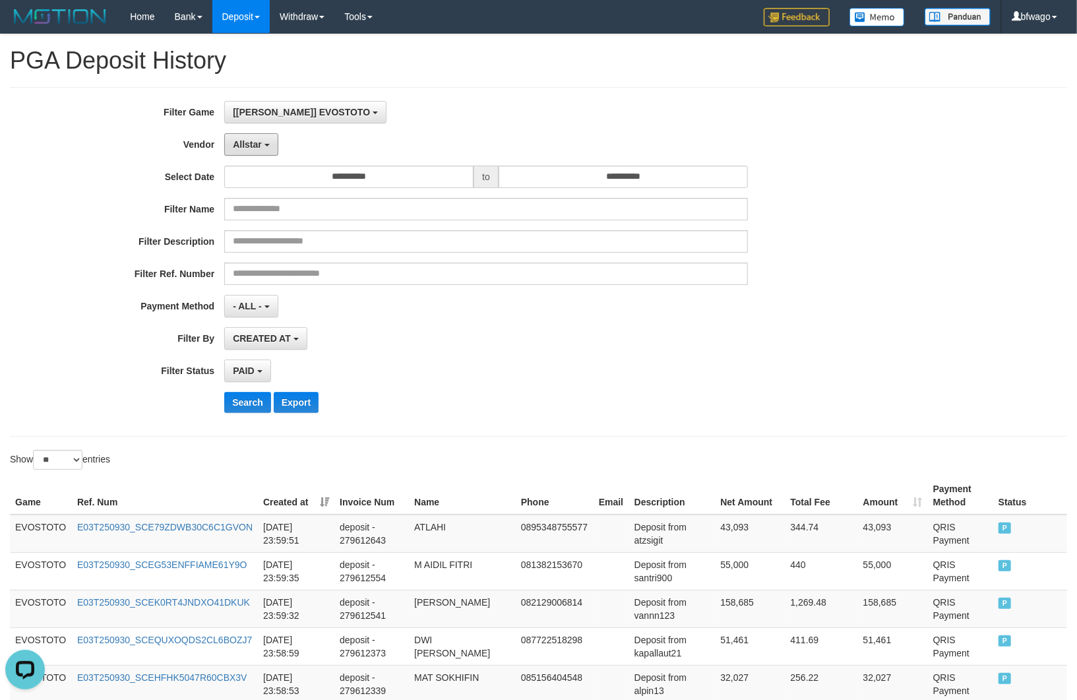
drag, startPoint x: 260, startPoint y: 141, endPoint x: 312, endPoint y: 198, distance: 77.0
click at [260, 141] on span "Allstar" at bounding box center [247, 144] width 29 height 11
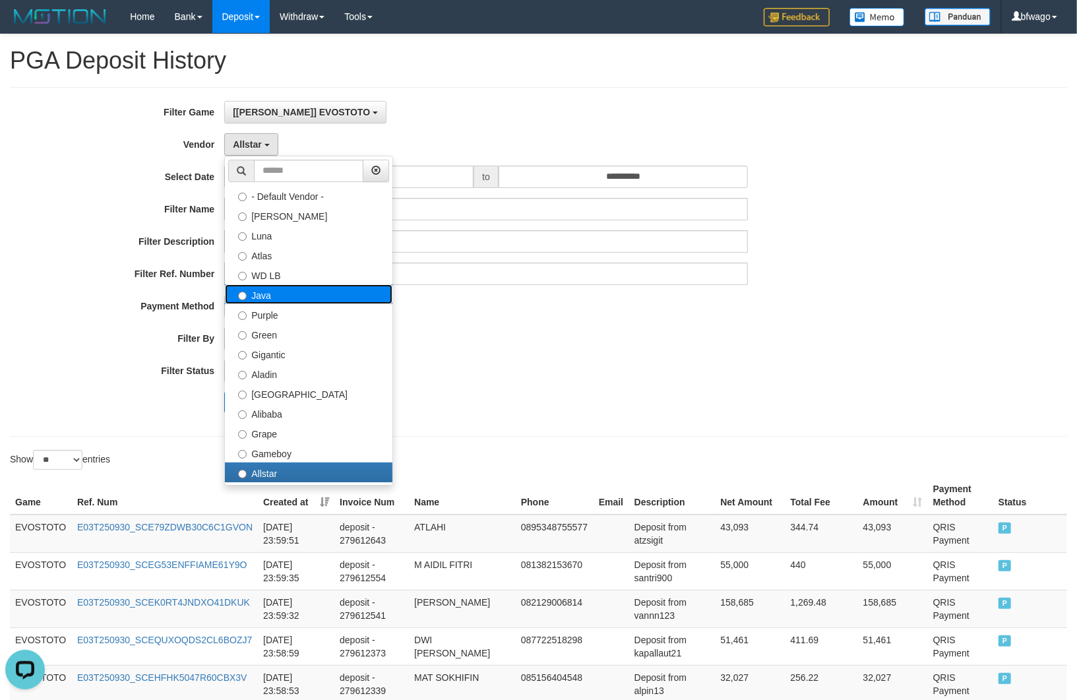
click at [295, 290] on label "Java" at bounding box center [308, 294] width 167 height 20
select select "**********"
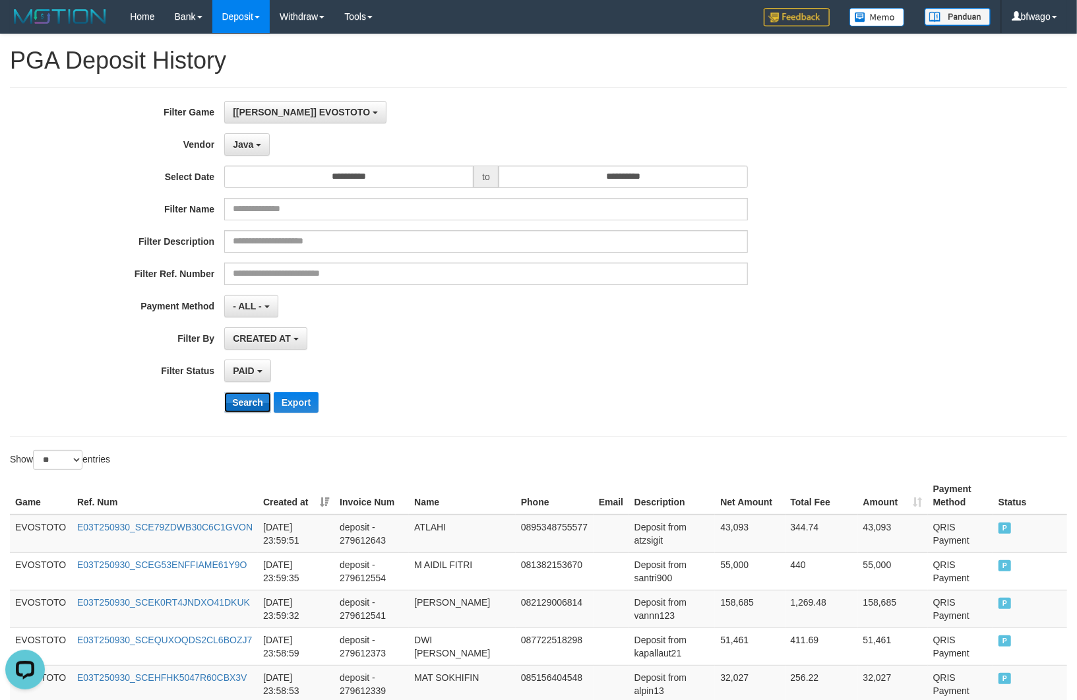
click at [257, 407] on button "Search" at bounding box center [247, 402] width 47 height 21
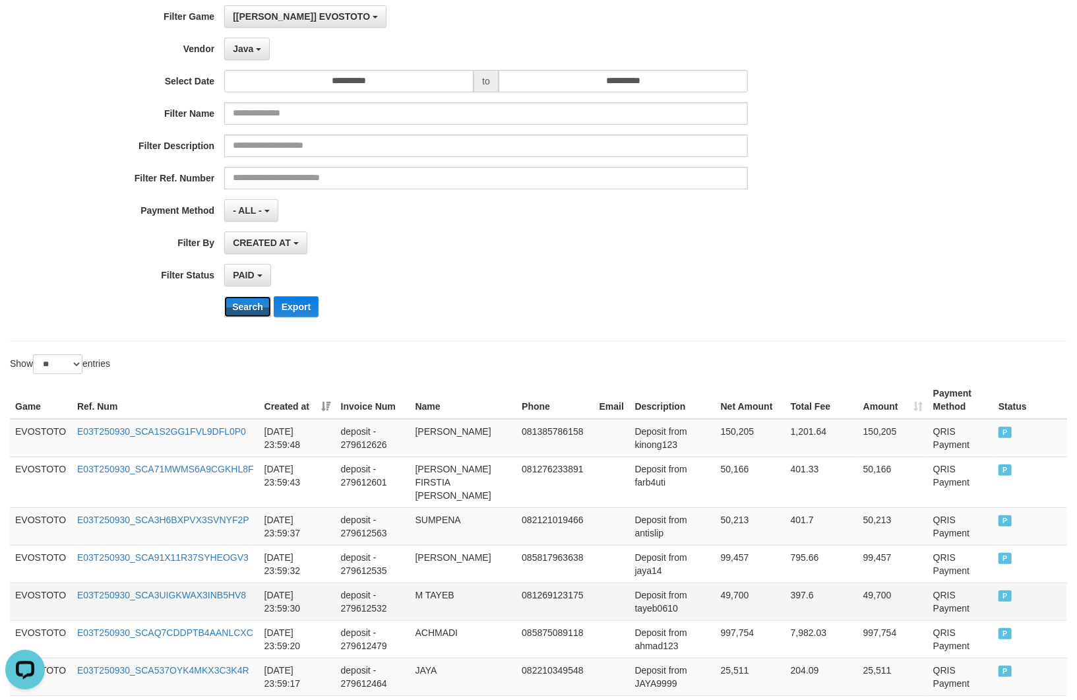
scroll to position [338, 0]
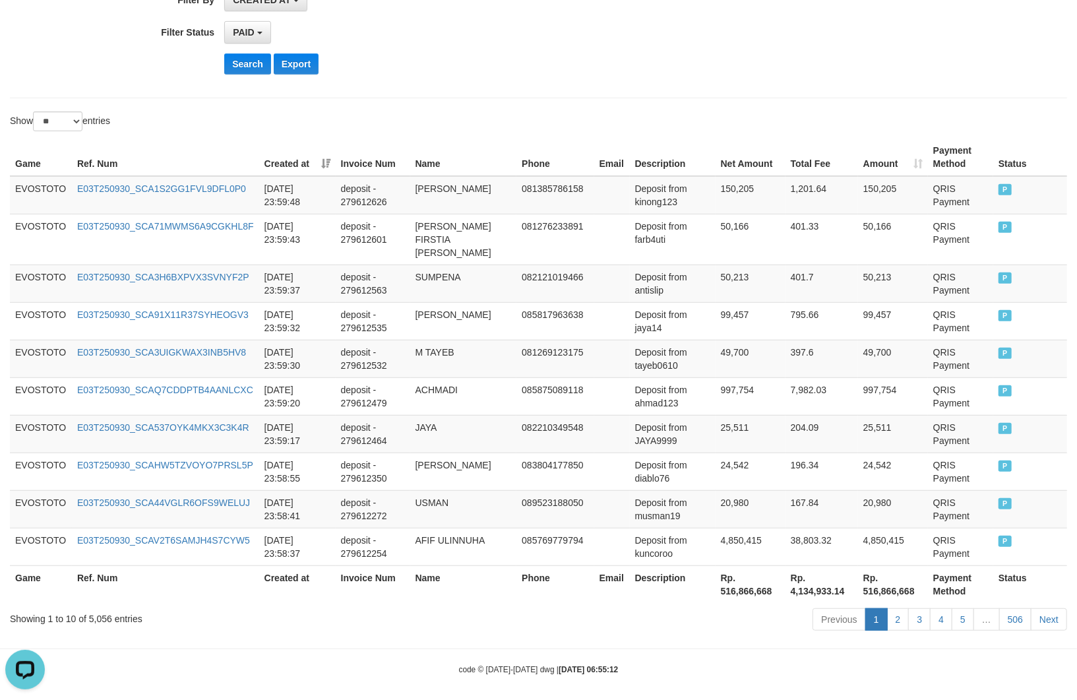
click at [93, 611] on div "Showing 1 to 10 of 5,056 entries" at bounding box center [224, 616] width 429 height 18
click at [349, 636] on body "Toggle navigation Home Bank Account List Load By Website Group [ITOTO] EVOSTOTO…" at bounding box center [538, 185] width 1077 height 1046
